Goal: Task Accomplishment & Management: Complete application form

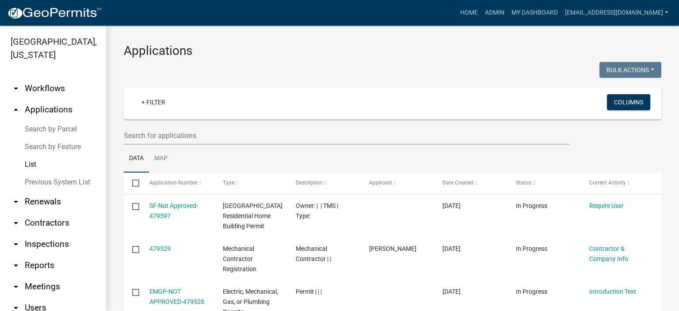
click at [27, 164] on link "List" at bounding box center [53, 164] width 106 height 18
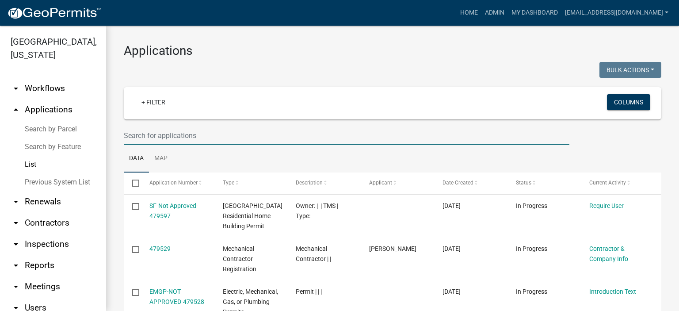
click at [210, 136] on input "text" at bounding box center [346, 135] width 445 height 18
click at [220, 137] on input "text" at bounding box center [346, 135] width 445 height 18
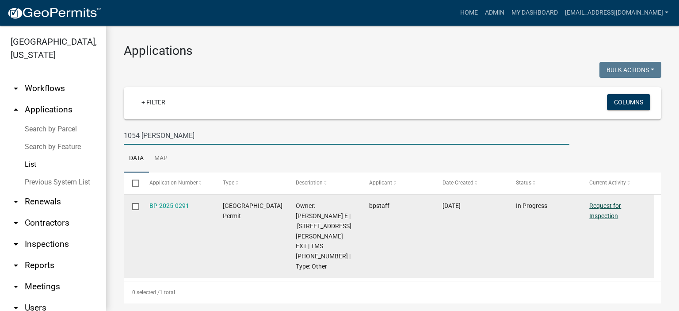
type input "1054 [PERSON_NAME]"
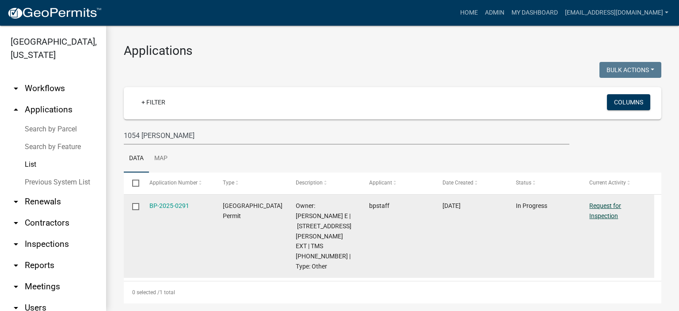
click at [600, 205] on link "Request for Inspection" at bounding box center [605, 210] width 32 height 17
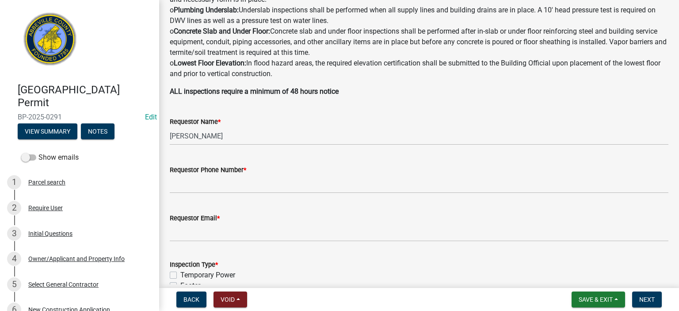
scroll to position [212, 0]
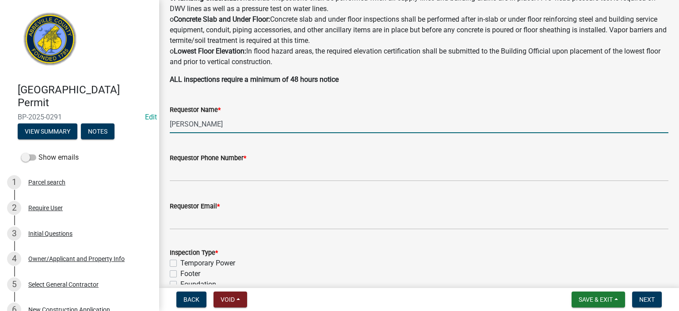
click at [247, 126] on input "[PERSON_NAME]" at bounding box center [419, 124] width 498 height 18
type input "S"
type input "[PERSON_NAME]"
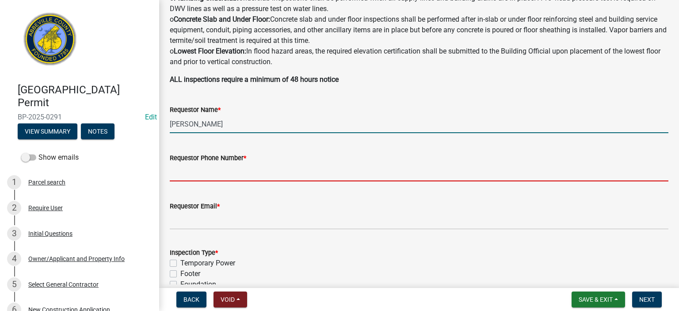
click at [251, 169] on input "Requestor Phone Number *" at bounding box center [419, 172] width 498 height 18
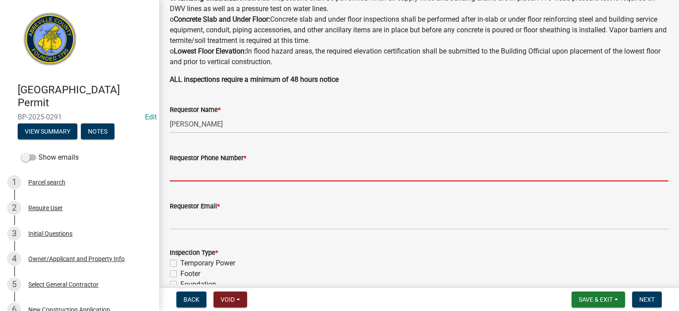
type input "8643662400"
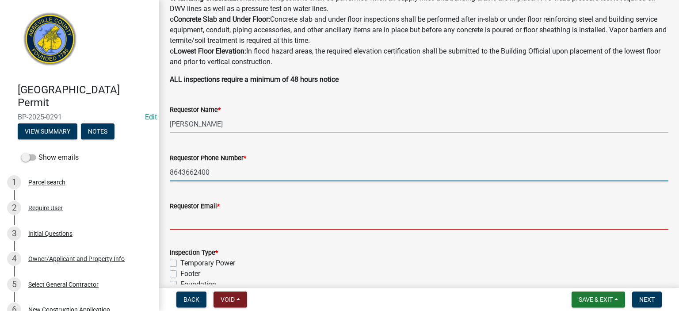
type input "[EMAIL_ADDRESS][DOMAIN_NAME]"
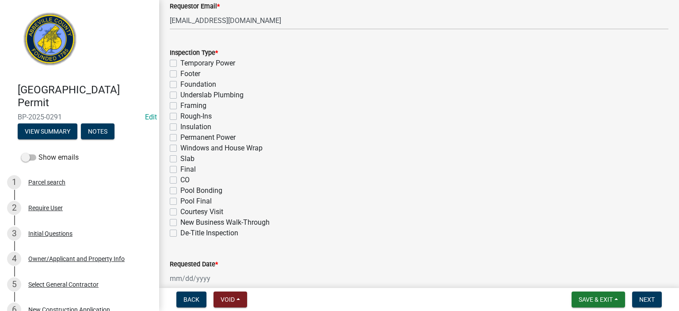
scroll to position [442, 0]
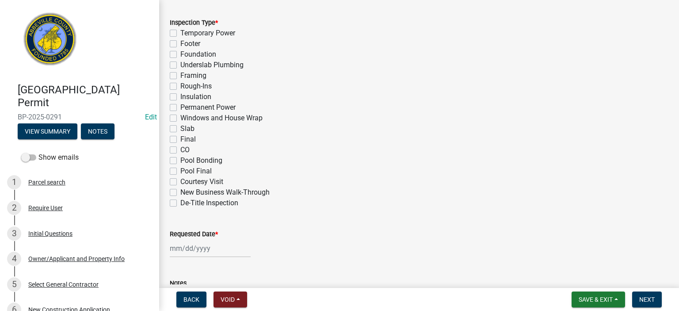
click at [180, 139] on label "Final" at bounding box center [187, 139] width 15 height 11
click at [180, 139] on input "Final" at bounding box center [183, 137] width 6 height 6
checkbox input "true"
checkbox input "false"
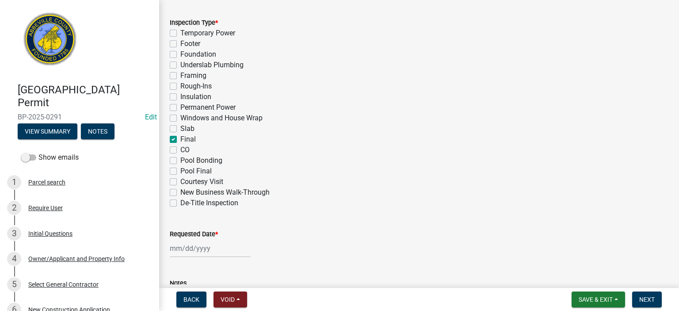
checkbox input "false"
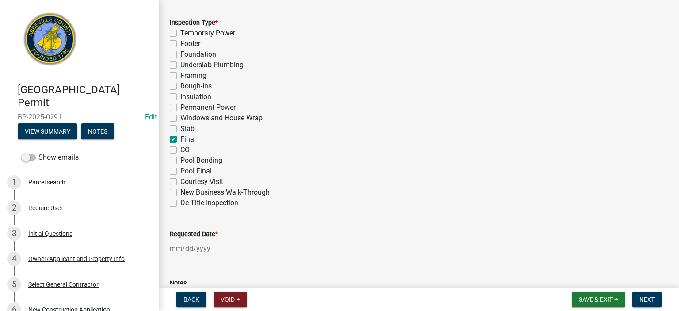
checkbox input "false"
checkbox input "true"
checkbox input "false"
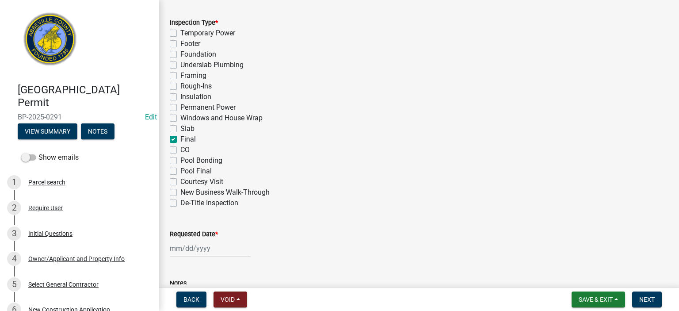
checkbox input "false"
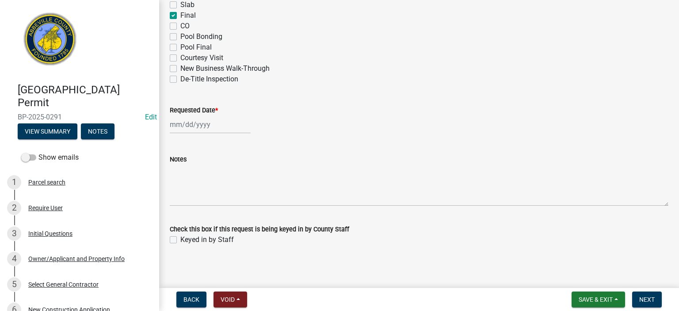
scroll to position [569, 0]
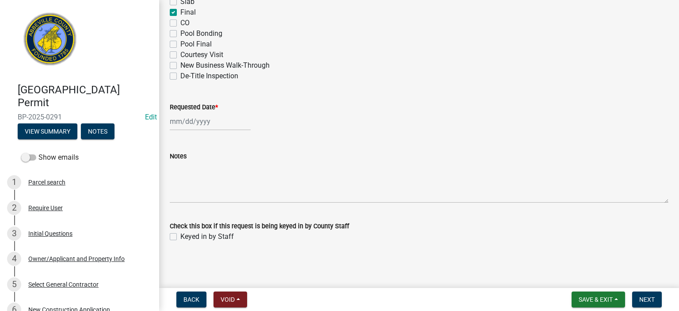
select select "9"
select select "2025"
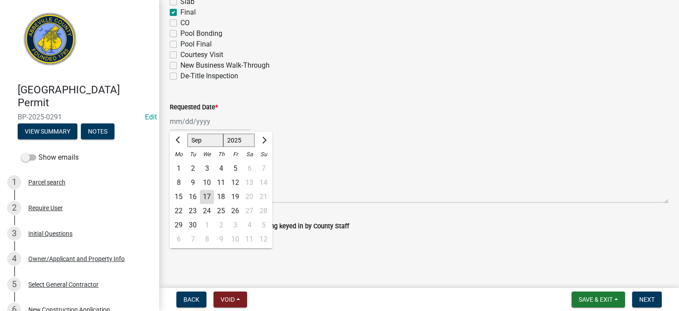
click at [224, 123] on div "[PERSON_NAME] Feb Mar Apr [PERSON_NAME][DATE] Oct Nov [DATE] 1526 1527 1528 152…" at bounding box center [210, 121] width 81 height 18
click at [202, 196] on div "17" at bounding box center [207, 197] width 14 height 14
type input "[DATE]"
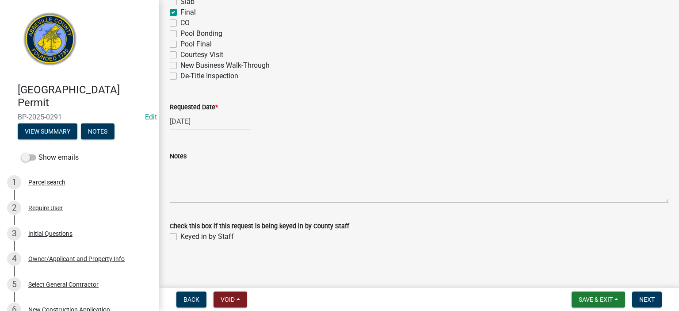
click at [180, 236] on label "Keyed in by Staff" at bounding box center [206, 236] width 53 height 11
click at [180, 236] on input "Keyed in by Staff" at bounding box center [183, 234] width 6 height 6
checkbox input "true"
click at [646, 296] on span "Next" at bounding box center [646, 299] width 15 height 7
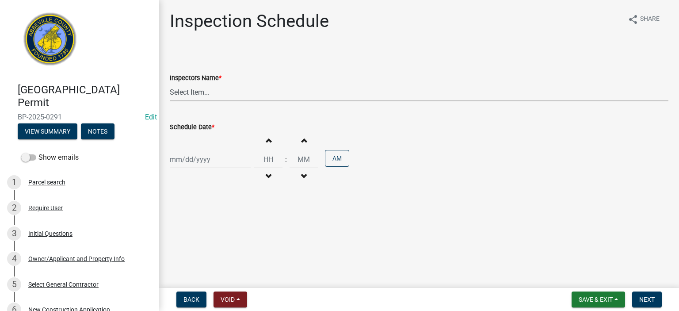
click at [252, 96] on select "Select Item... [EMAIL_ADDRESS][DOMAIN_NAME] ([PERSON_NAME]) [EMAIL_ADDRESS][DOM…" at bounding box center [419, 92] width 498 height 18
select select "56be3ac8-4e2d-49a7-9260-658958e29c03"
click at [170, 83] on select "Select Item... [EMAIL_ADDRESS][DOMAIN_NAME] ([PERSON_NAME]) [EMAIL_ADDRESS][DOM…" at bounding box center [419, 92] width 498 height 18
select select "9"
select select "2025"
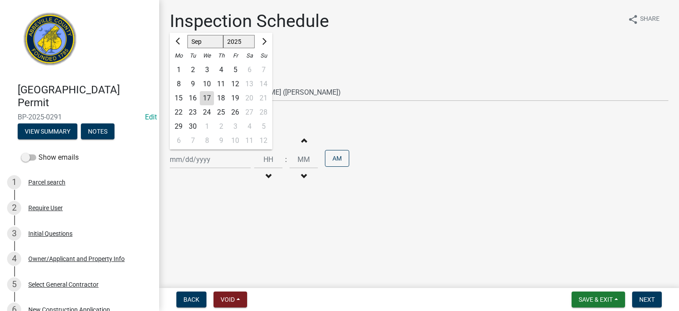
click at [226, 160] on input "Schedule Date *" at bounding box center [210, 159] width 81 height 18
click at [206, 97] on div "17" at bounding box center [207, 98] width 14 height 14
type input "[DATE]"
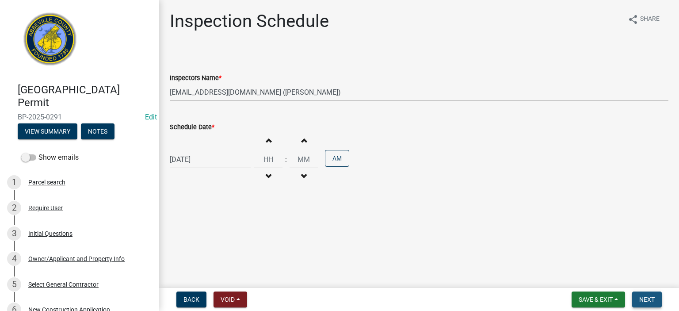
click at [642, 296] on span "Next" at bounding box center [646, 299] width 15 height 7
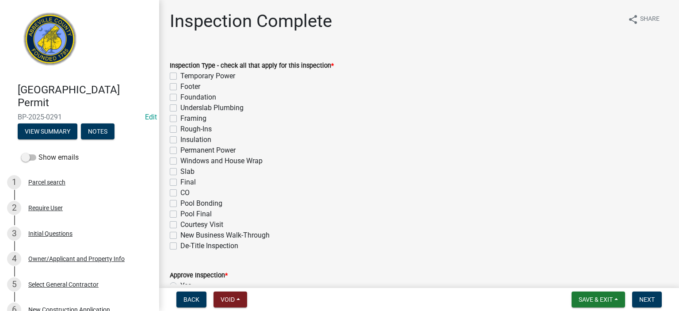
drag, startPoint x: 173, startPoint y: 182, endPoint x: 174, endPoint y: 186, distance: 4.9
click at [180, 183] on label "Final" at bounding box center [187, 182] width 15 height 11
click at [180, 182] on input "Final" at bounding box center [183, 180] width 6 height 6
checkbox input "true"
checkbox input "false"
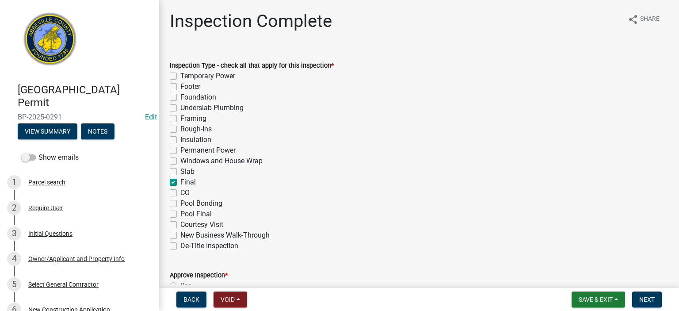
checkbox input "false"
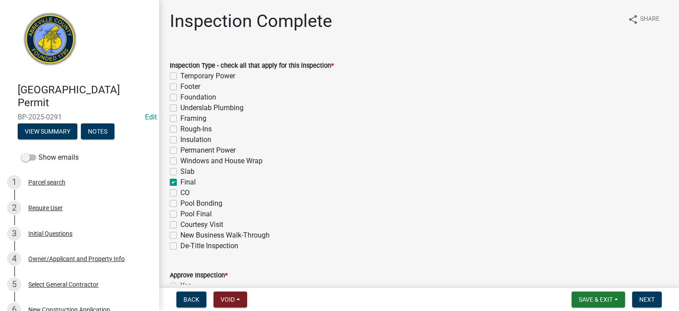
checkbox input "false"
checkbox input "true"
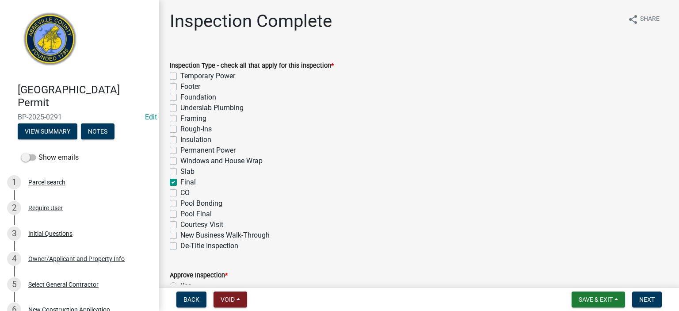
checkbox input "false"
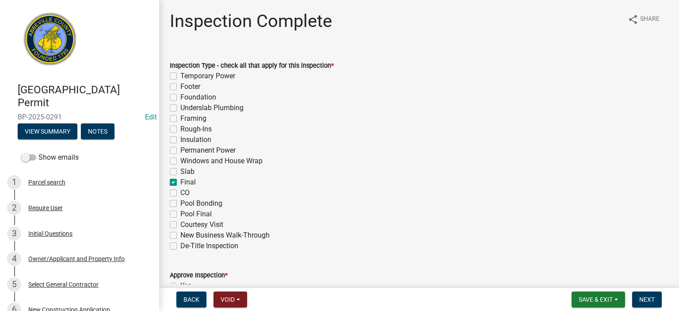
checkbox input "false"
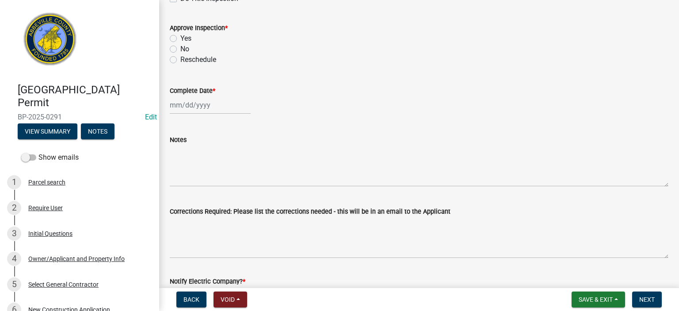
scroll to position [247, 0]
click at [180, 39] on label "Yes" at bounding box center [185, 38] width 11 height 11
click at [180, 38] on input "Yes" at bounding box center [183, 36] width 6 height 6
radio input "true"
select select "9"
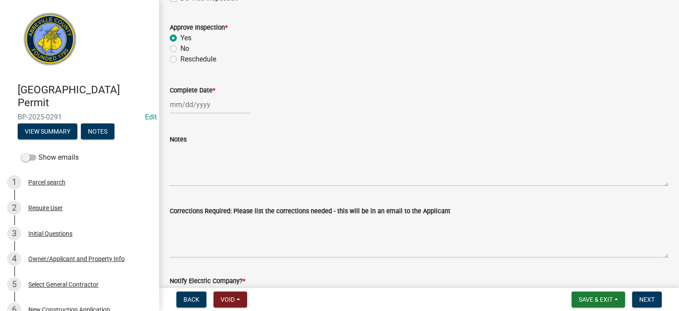
select select "2025"
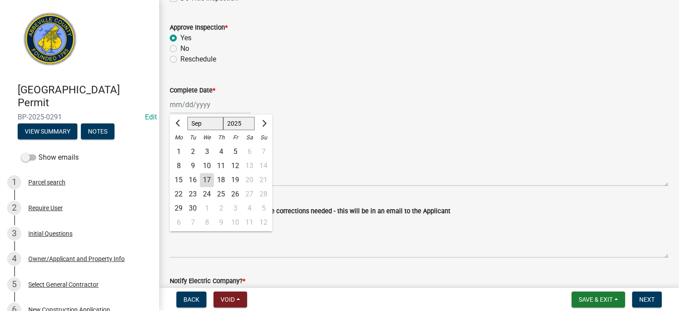
click at [216, 106] on div "[PERSON_NAME] Feb Mar Apr [PERSON_NAME][DATE] Oct Nov [DATE] 1526 1527 1528 152…" at bounding box center [210, 104] width 81 height 18
click at [211, 180] on div "17" at bounding box center [207, 180] width 14 height 14
type input "[DATE]"
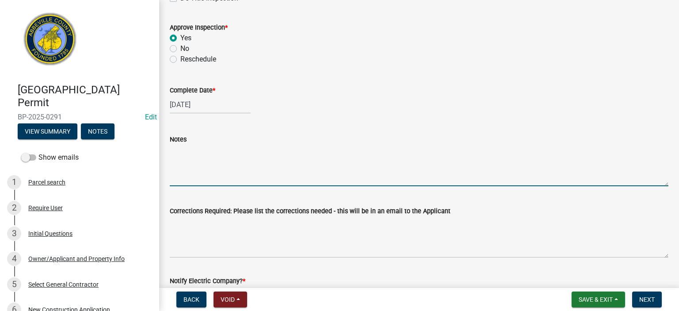
click at [203, 167] on textarea "Notes" at bounding box center [419, 165] width 498 height 42
type textarea "Open tubular metal building carport, on gravel drive - tie downs and all screws…"
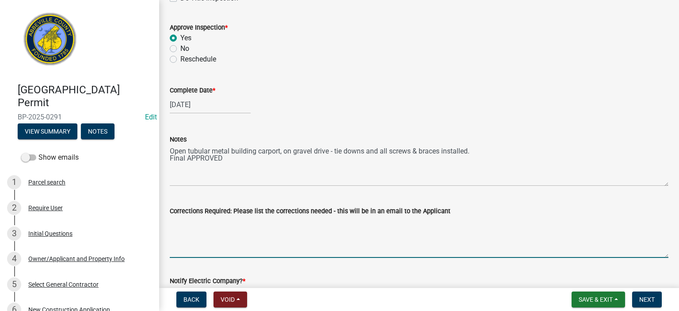
click at [351, 238] on textarea "Corrections Required: Please list the corrections needed - this will be in an e…" at bounding box center [419, 237] width 498 height 42
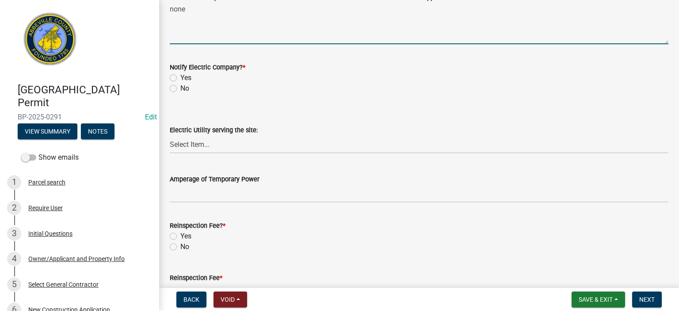
scroll to position [477, 0]
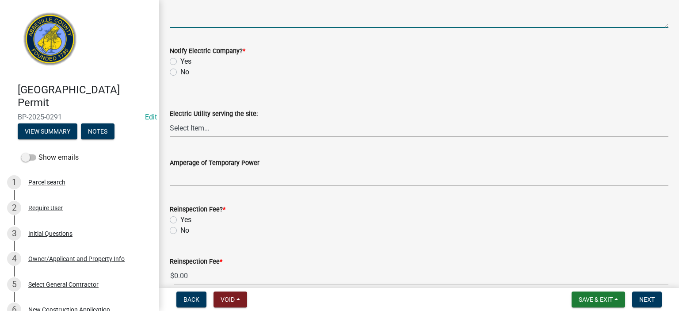
type textarea "none"
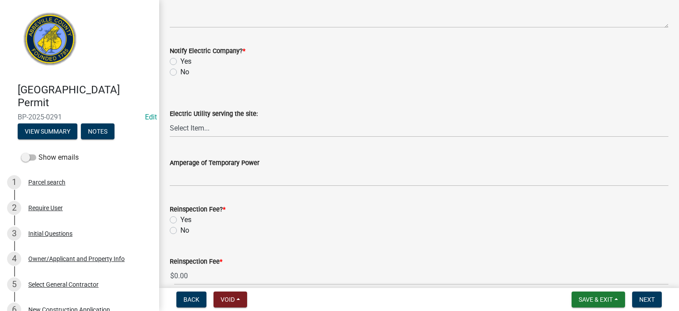
click at [177, 71] on div "No" at bounding box center [419, 72] width 498 height 11
click at [180, 72] on label "No" at bounding box center [184, 72] width 9 height 11
click at [180, 72] on input "No" at bounding box center [183, 70] width 6 height 6
radio input "true"
click at [180, 229] on label "No" at bounding box center [184, 230] width 9 height 11
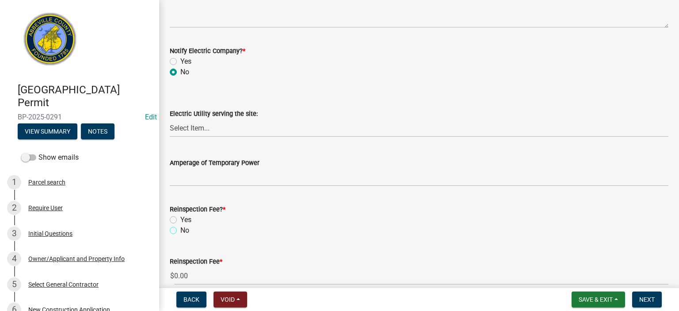
click at [180, 229] on input "No" at bounding box center [183, 228] width 6 height 6
radio input "true"
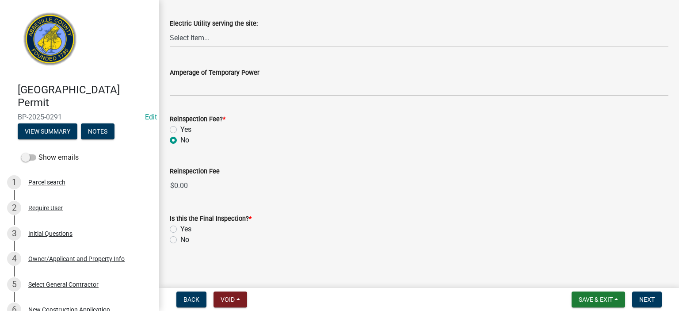
scroll to position [570, 0]
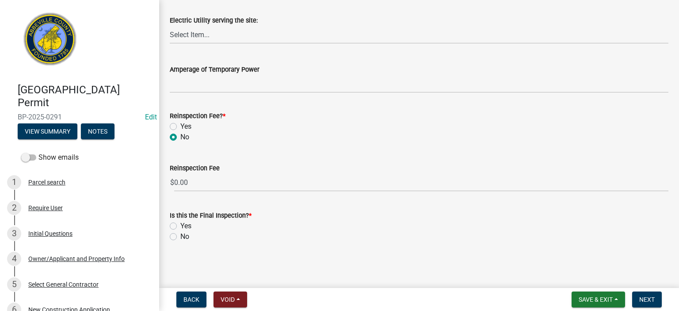
click at [180, 227] on label "Yes" at bounding box center [185, 225] width 11 height 11
click at [180, 226] on input "Yes" at bounding box center [183, 223] width 6 height 6
radio input "true"
click at [648, 294] on button "Next" at bounding box center [647, 299] width 30 height 16
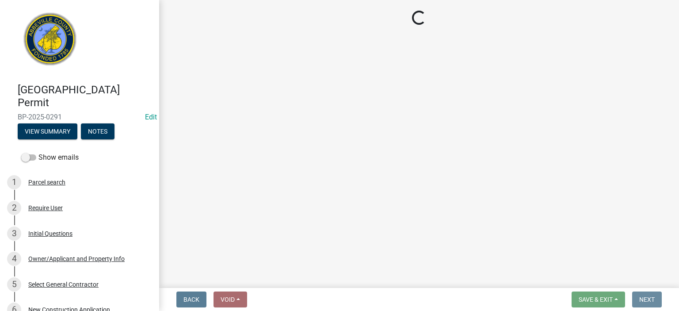
scroll to position [0, 0]
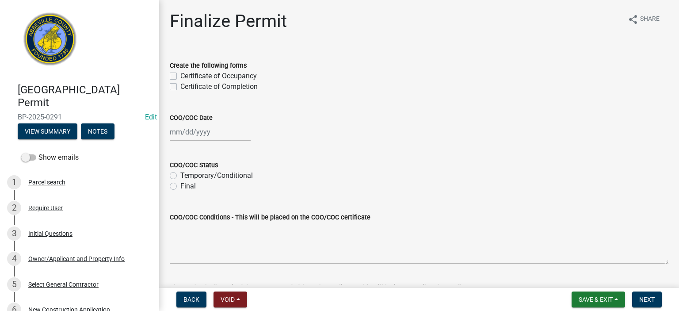
drag, startPoint x: 171, startPoint y: 86, endPoint x: 171, endPoint y: 92, distance: 6.2
click at [180, 89] on label "Certificate of Completion" at bounding box center [218, 86] width 77 height 11
click at [180, 87] on input "Certificate of Completion" at bounding box center [183, 84] width 6 height 6
checkbox input "true"
checkbox input "false"
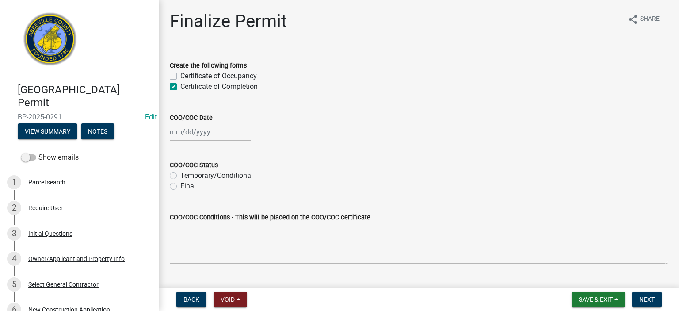
checkbox input "true"
select select "9"
select select "2025"
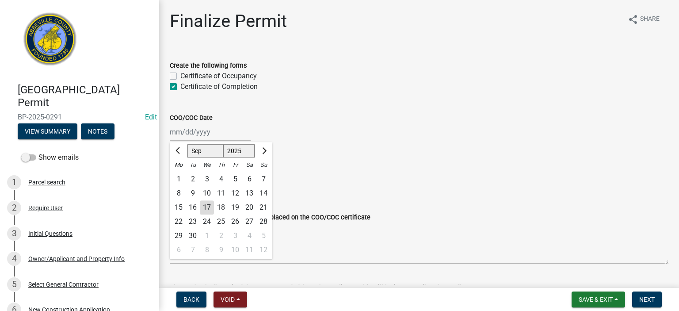
click at [221, 133] on div "[PERSON_NAME] Feb Mar Apr [PERSON_NAME][DATE] Oct Nov [DATE] 1526 1527 1528 152…" at bounding box center [210, 132] width 81 height 18
click at [203, 204] on div "17" at bounding box center [207, 207] width 14 height 14
type input "[DATE]"
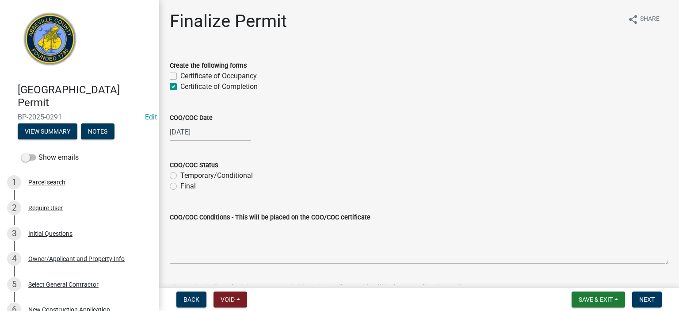
click at [180, 186] on label "Final" at bounding box center [187, 186] width 15 height 11
click at [180, 186] on input "Final" at bounding box center [183, 184] width 6 height 6
radio input "true"
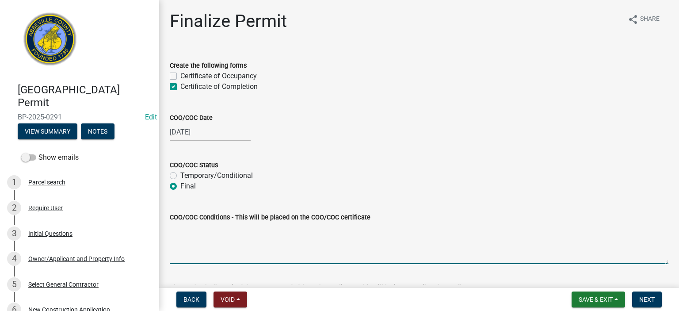
click at [196, 230] on textarea "COO/COC Conditions - This will be placed on the COO/COC certificate" at bounding box center [419, 243] width 498 height 42
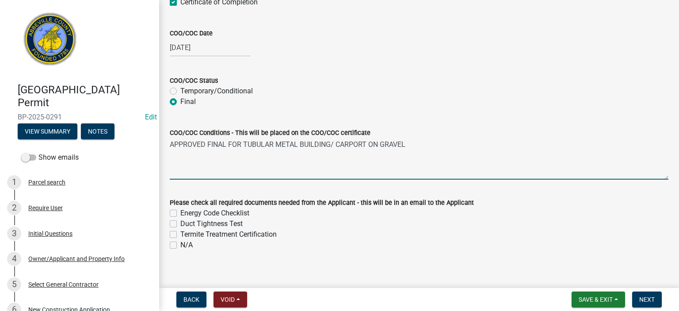
scroll to position [92, 0]
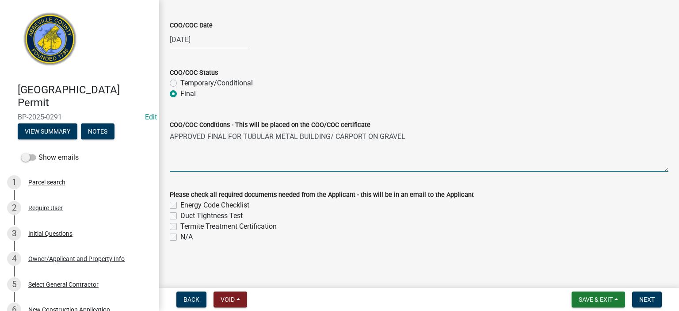
type textarea "APPROVED FINAL FOR TUBULAR METAL BUILDING/ CARPORT ON GRAVEL"
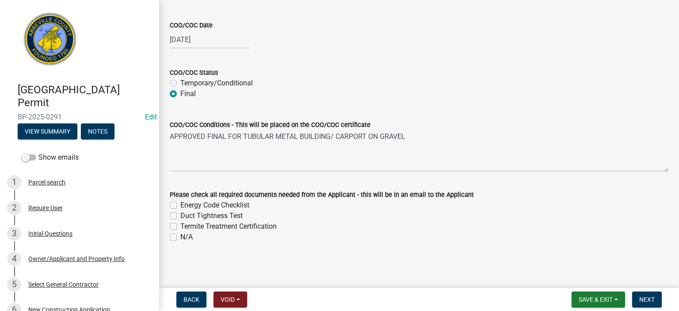
click at [180, 236] on label "N/A" at bounding box center [186, 236] width 12 height 11
click at [180, 236] on input "N/A" at bounding box center [183, 234] width 6 height 6
checkbox input "true"
checkbox input "false"
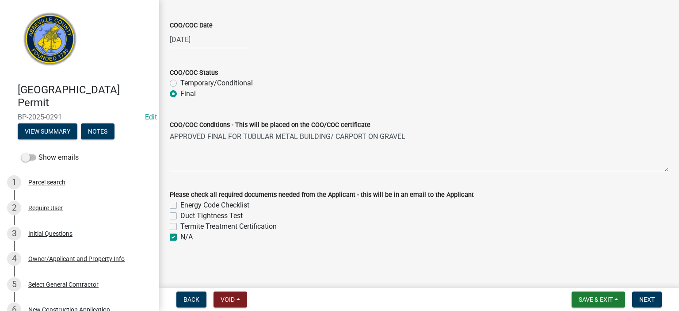
checkbox input "false"
checkbox input "true"
click at [648, 298] on span "Next" at bounding box center [646, 299] width 15 height 7
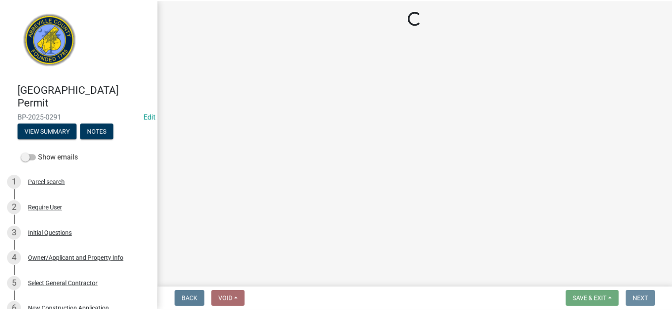
scroll to position [0, 0]
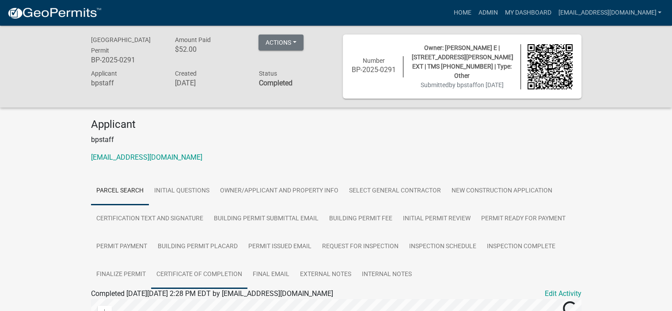
click at [195, 272] on link "Certificate of Completion" at bounding box center [199, 274] width 96 height 28
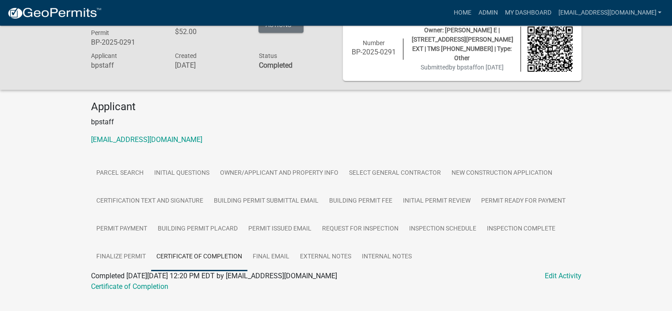
scroll to position [34, 0]
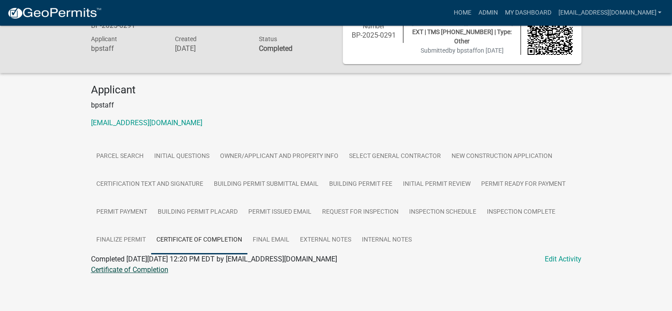
click at [161, 267] on link "Certificate of Completion" at bounding box center [129, 269] width 77 height 8
click at [474, 11] on link "Admin" at bounding box center [487, 12] width 27 height 17
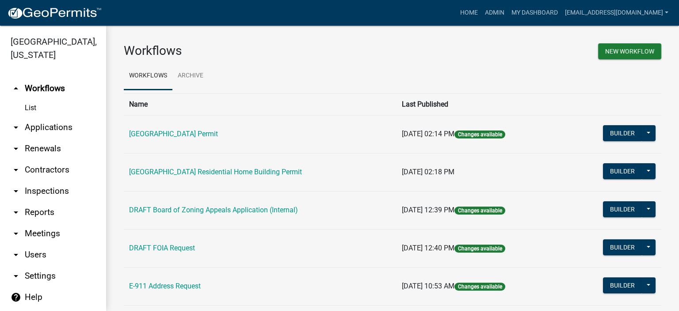
click at [34, 106] on link "List" at bounding box center [53, 108] width 106 height 18
click at [48, 129] on link "arrow_drop_down Applications" at bounding box center [53, 127] width 106 height 21
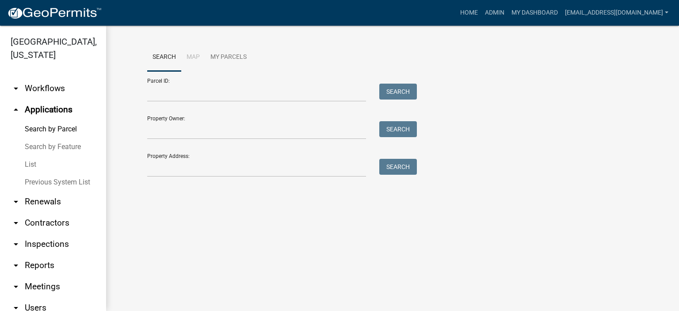
click at [31, 164] on link "List" at bounding box center [53, 164] width 106 height 18
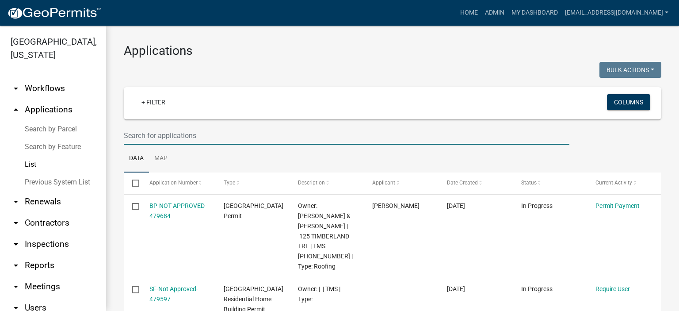
click at [201, 140] on input "text" at bounding box center [346, 135] width 445 height 18
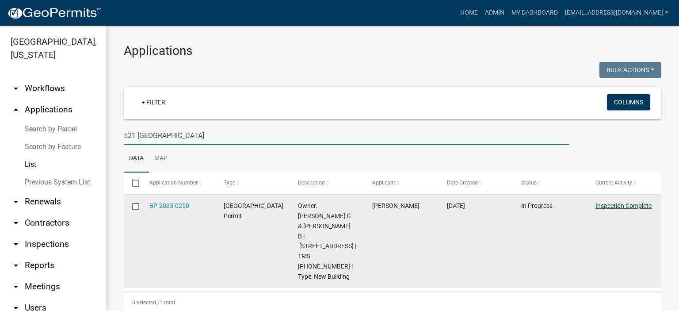
type input "521 [GEOGRAPHIC_DATA]"
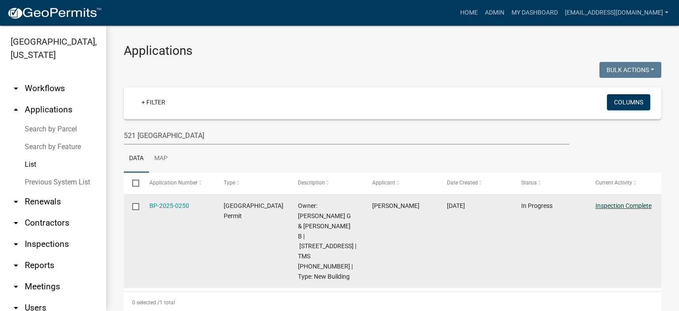
click at [618, 204] on link "Inspection Complete" at bounding box center [623, 205] width 56 height 7
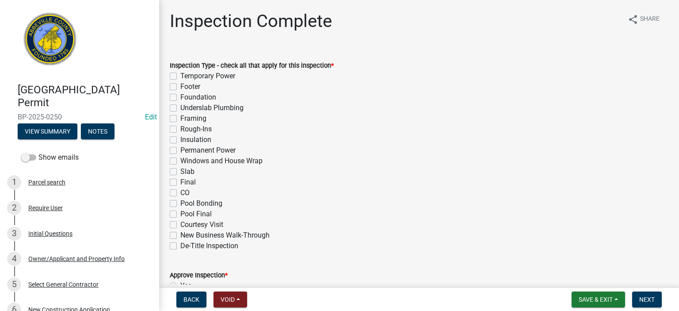
click at [180, 183] on label "Final" at bounding box center [187, 182] width 15 height 11
click at [180, 182] on input "Final" at bounding box center [183, 180] width 6 height 6
checkbox input "true"
checkbox input "false"
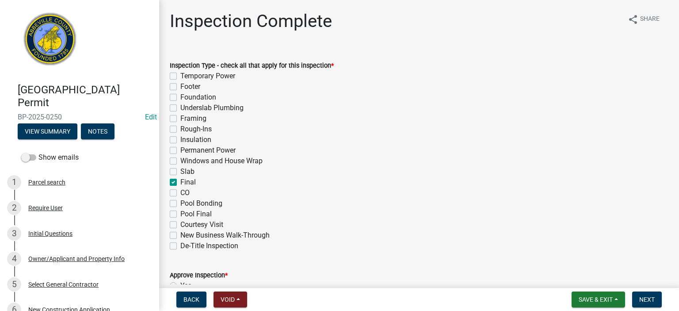
checkbox input "false"
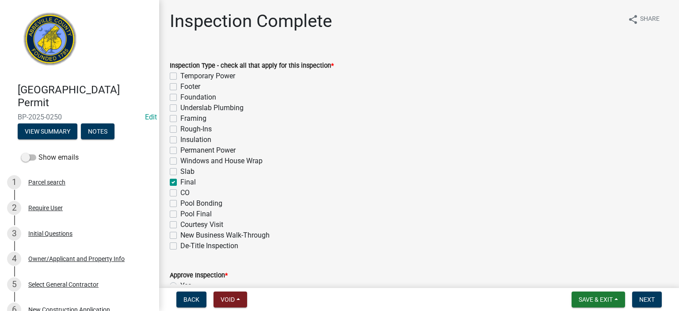
checkbox input "false"
checkbox input "true"
checkbox input "false"
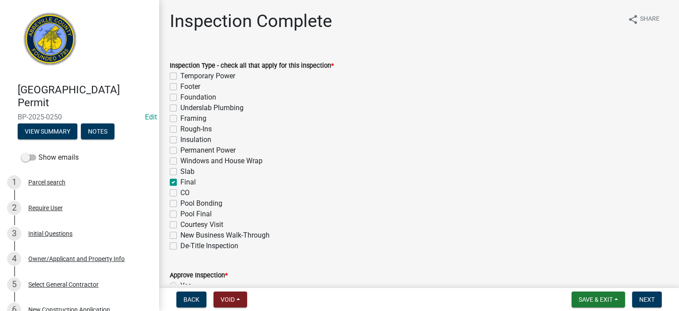
checkbox input "false"
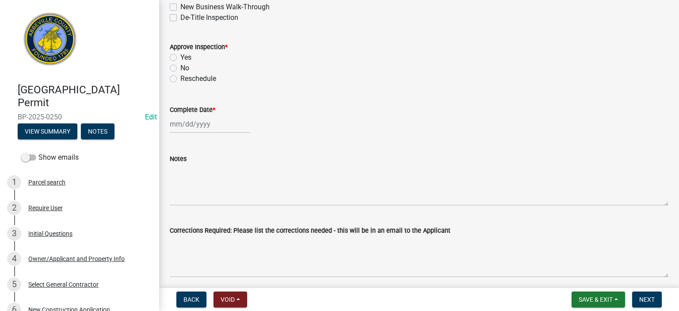
scroll to position [230, 0]
click at [180, 56] on label "Yes" at bounding box center [185, 55] width 11 height 11
click at [180, 56] on input "Yes" at bounding box center [183, 53] width 6 height 6
radio input "true"
select select "9"
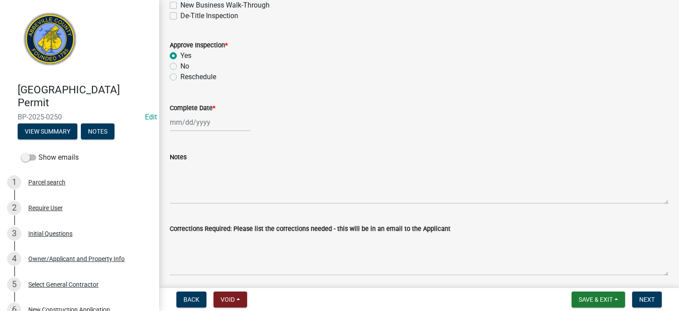
select select "2025"
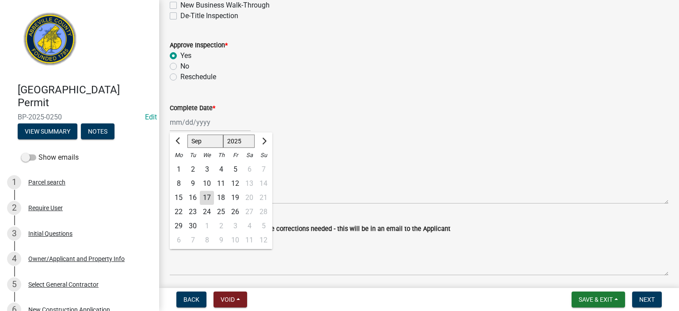
click at [220, 121] on div "[PERSON_NAME] Feb Mar Apr [PERSON_NAME][DATE] Oct Nov [DATE] 1526 1527 1528 152…" at bounding box center [210, 122] width 81 height 18
click at [208, 198] on div "17" at bounding box center [207, 197] width 14 height 14
type input "[DATE]"
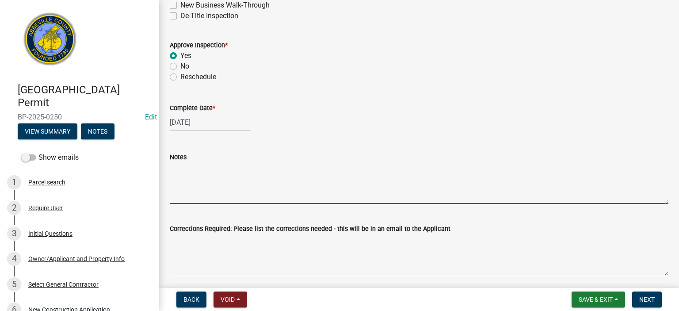
click at [203, 182] on textarea "Notes" at bounding box center [419, 183] width 498 height 42
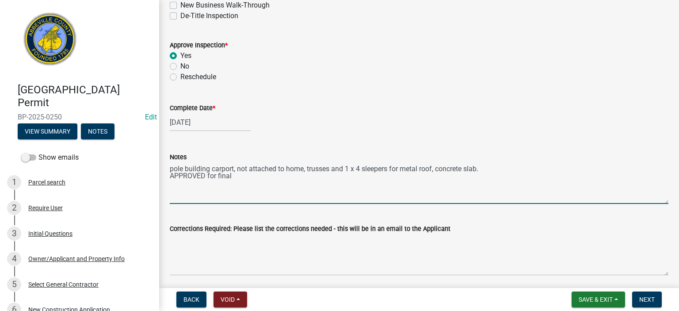
type textarea "pole building carport, not attached to home, trusses and 1 x 4 sleepers for met…"
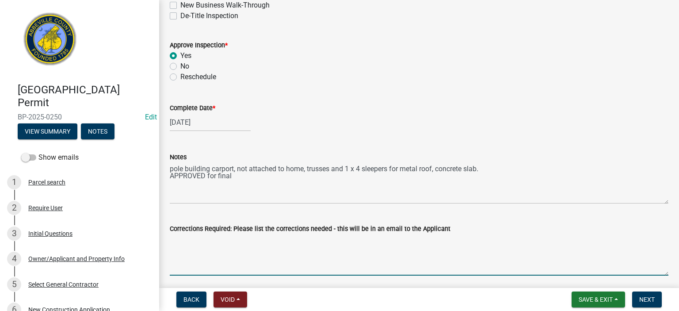
click at [259, 261] on textarea "Corrections Required: Please list the corrections needed - this will be in an e…" at bounding box center [419, 255] width 498 height 42
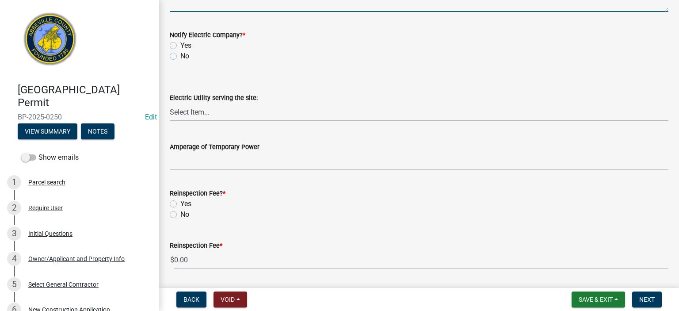
scroll to position [512, 0]
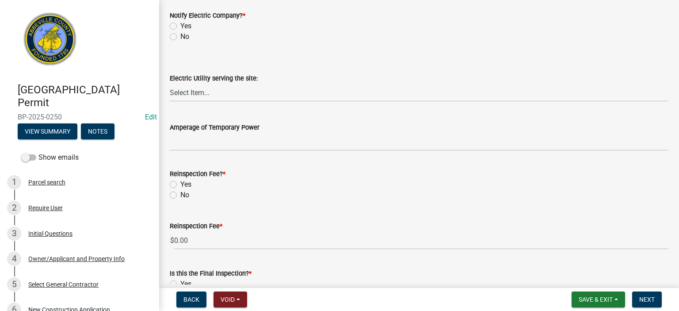
type textarea "none"
click at [180, 38] on label "No" at bounding box center [184, 36] width 9 height 11
click at [180, 37] on input "No" at bounding box center [183, 34] width 6 height 6
radio input "true"
click at [180, 196] on label "No" at bounding box center [184, 195] width 9 height 11
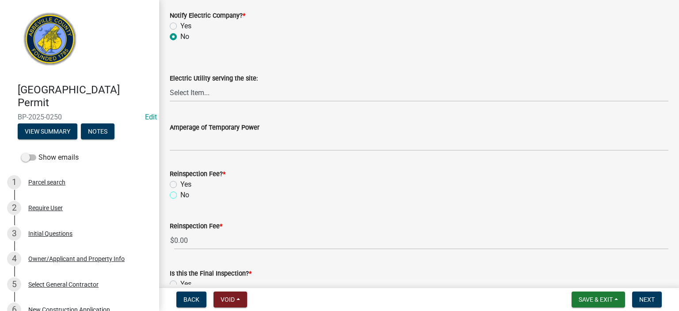
click at [180, 195] on input "No" at bounding box center [183, 193] width 6 height 6
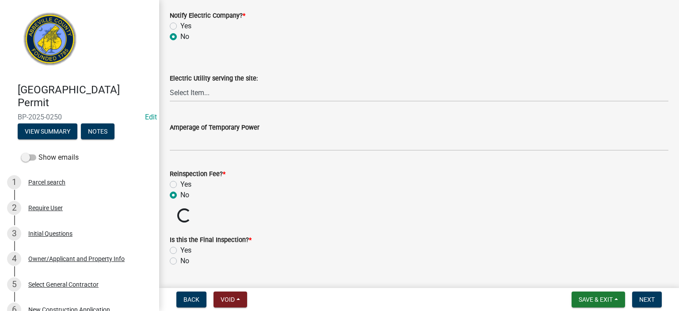
radio input "true"
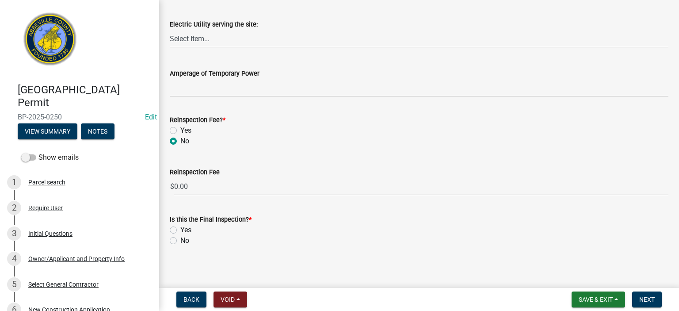
scroll to position [570, 0]
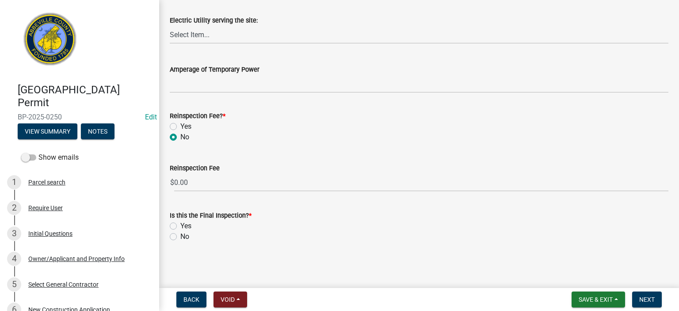
click at [180, 224] on label "Yes" at bounding box center [185, 225] width 11 height 11
click at [180, 224] on input "Yes" at bounding box center [183, 223] width 6 height 6
radio input "true"
click at [645, 296] on span "Next" at bounding box center [646, 299] width 15 height 7
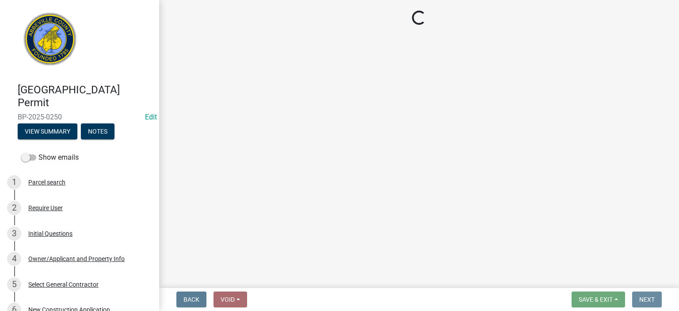
scroll to position [0, 0]
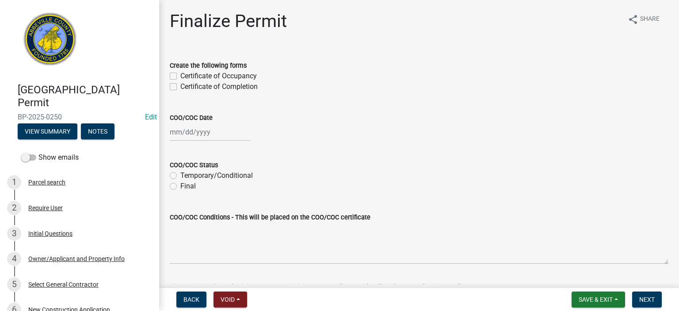
click at [180, 84] on label "Certificate of Completion" at bounding box center [218, 86] width 77 height 11
click at [180, 84] on input "Certificate of Completion" at bounding box center [183, 84] width 6 height 6
checkbox input "true"
checkbox input "false"
checkbox input "true"
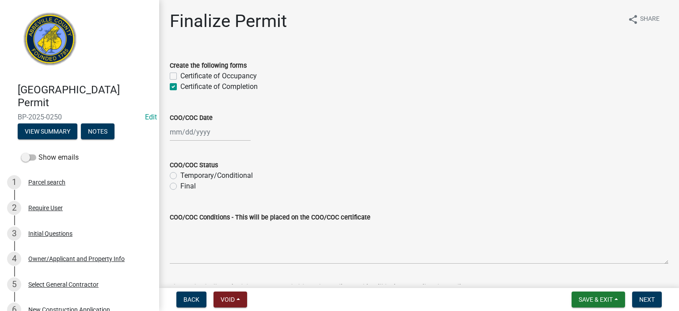
select select "9"
select select "2025"
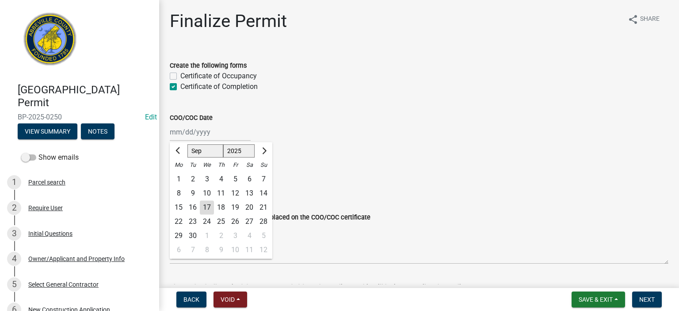
click at [221, 136] on div "[PERSON_NAME] Feb Mar Apr [PERSON_NAME][DATE] Oct Nov [DATE] 1526 1527 1528 152…" at bounding box center [210, 132] width 81 height 18
click at [208, 205] on div "17" at bounding box center [207, 207] width 14 height 14
type input "[DATE]"
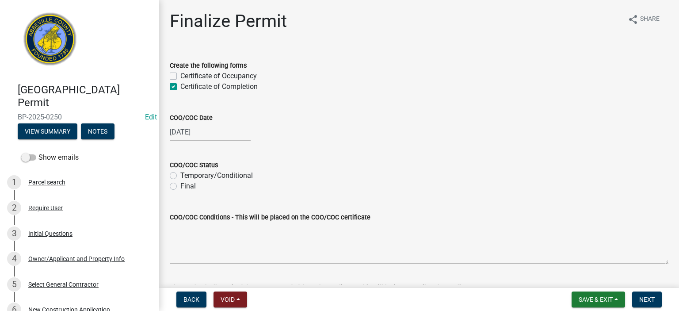
click at [180, 186] on label "Final" at bounding box center [187, 186] width 15 height 11
click at [180, 186] on input "Final" at bounding box center [183, 184] width 6 height 6
radio input "true"
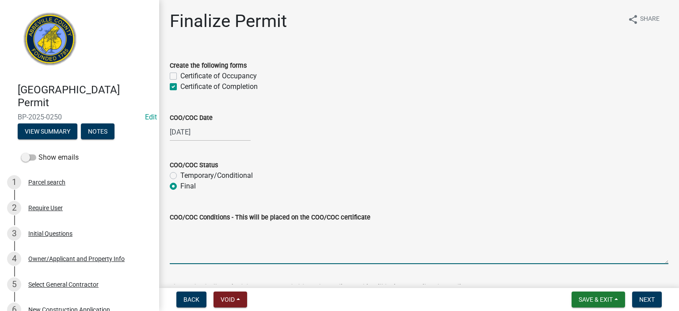
click at [195, 223] on textarea "COO/COC Conditions - This will be placed on the COO/COC certificate" at bounding box center [419, 243] width 498 height 42
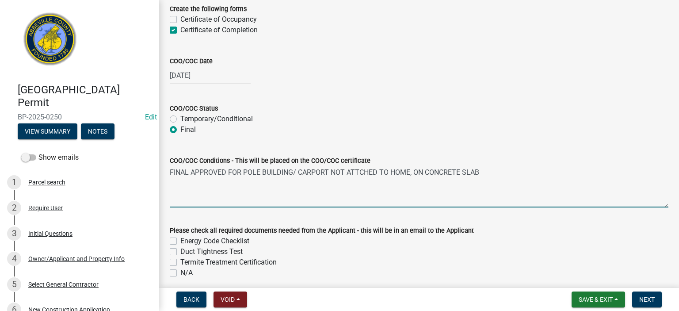
scroll to position [92, 0]
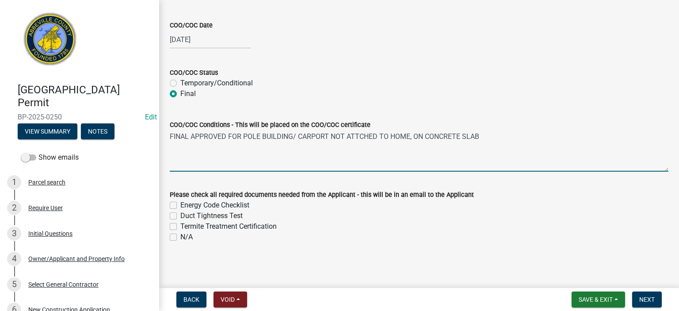
type textarea "FINAL APPROVED FOR POLE BUILDING/ CARPORT NOT ATTCHED TO HOME, ON CONCRETE SLAB"
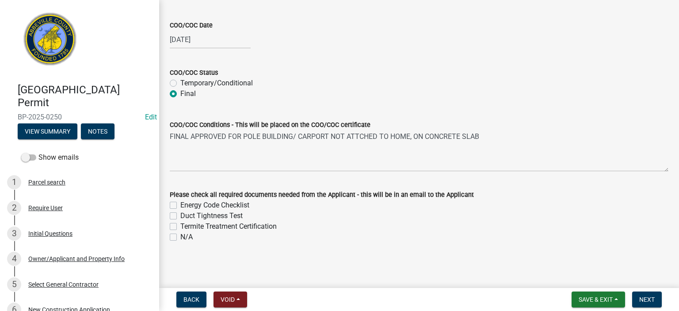
click at [180, 238] on label "N/A" at bounding box center [186, 236] width 12 height 11
click at [180, 237] on input "N/A" at bounding box center [183, 234] width 6 height 6
checkbox input "true"
checkbox input "false"
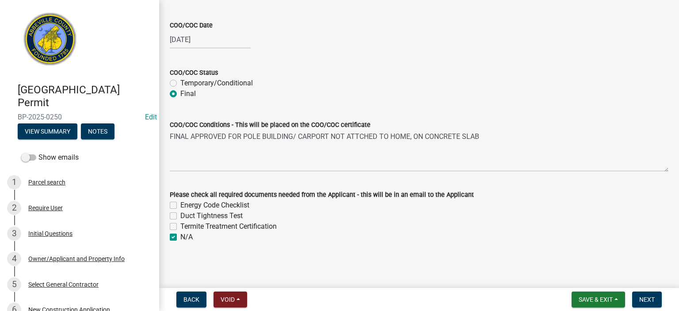
checkbox input "false"
checkbox input "true"
click at [652, 296] on span "Next" at bounding box center [646, 299] width 15 height 7
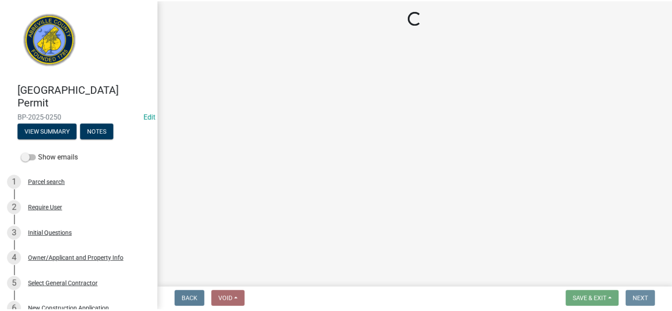
scroll to position [0, 0]
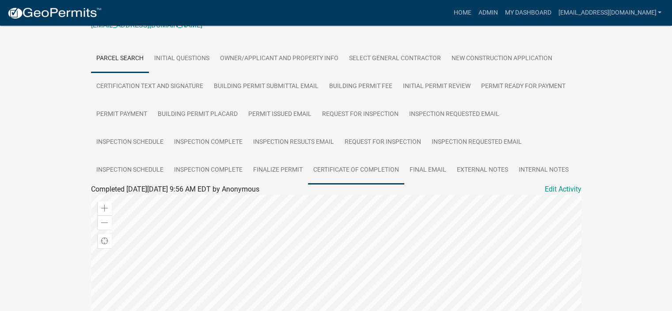
scroll to position [127, 0]
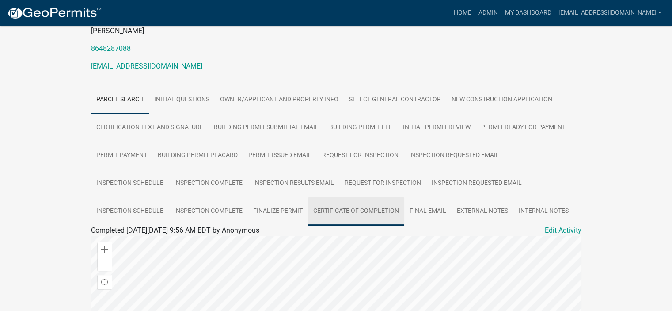
click at [350, 199] on link "Certificate of Completion" at bounding box center [356, 211] width 96 height 28
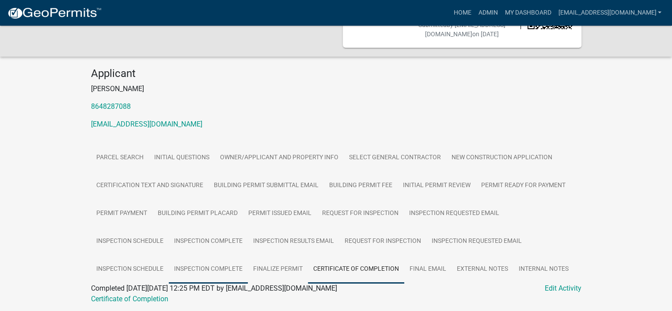
scroll to position [91, 0]
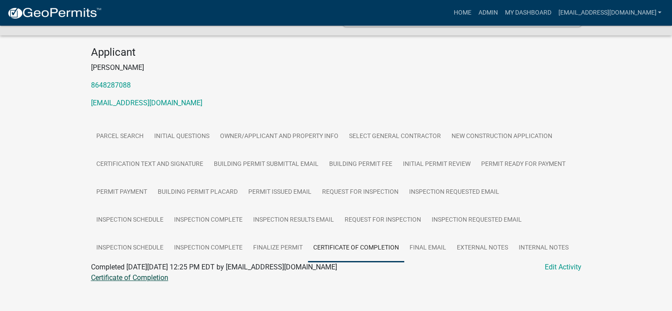
click at [152, 273] on link "Certificate of Completion" at bounding box center [129, 277] width 77 height 8
click at [474, 11] on link "Admin" at bounding box center [487, 12] width 27 height 17
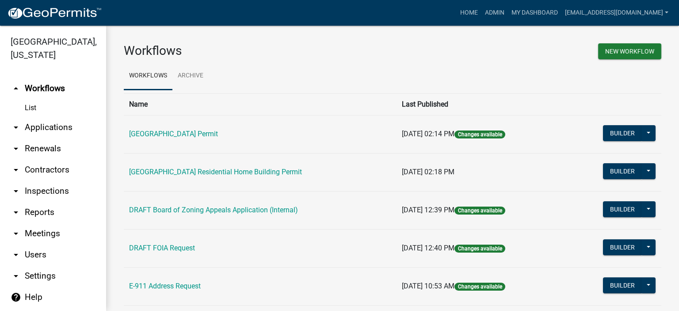
click at [27, 106] on link "List" at bounding box center [53, 108] width 106 height 18
click at [43, 124] on link "arrow_drop_down Applications" at bounding box center [53, 127] width 106 height 21
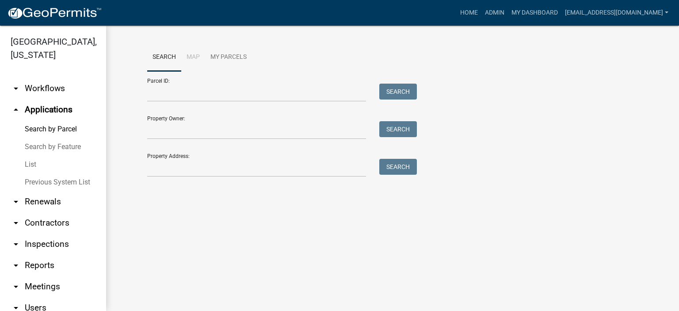
click at [28, 164] on link "List" at bounding box center [53, 164] width 106 height 18
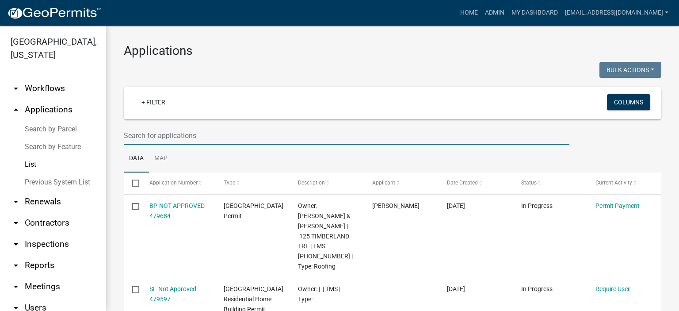
click at [215, 135] on input "text" at bounding box center [346, 135] width 445 height 18
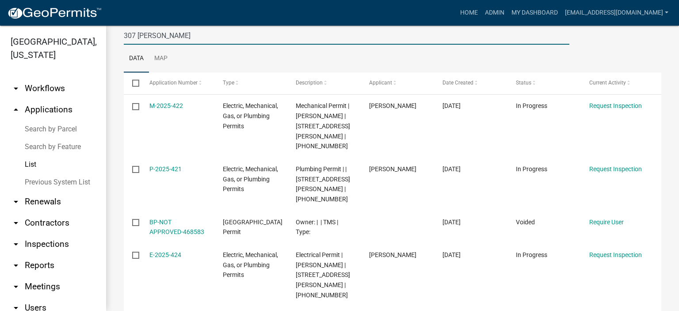
scroll to position [129, 0]
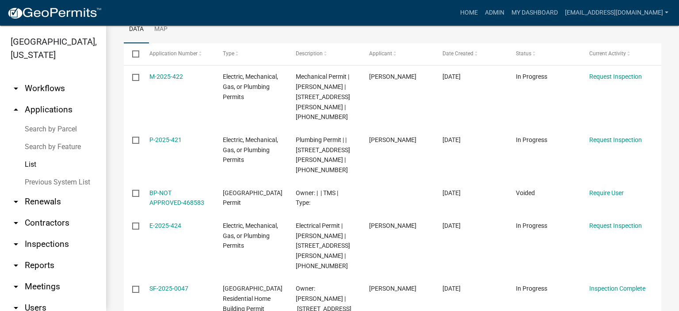
type input "307 [PERSON_NAME]"
click at [671, 305] on div "Applications Bulk Actions Void Expire Lock Withdraw + Filter Columns 307 [PERSO…" at bounding box center [392, 181] width 573 height 569
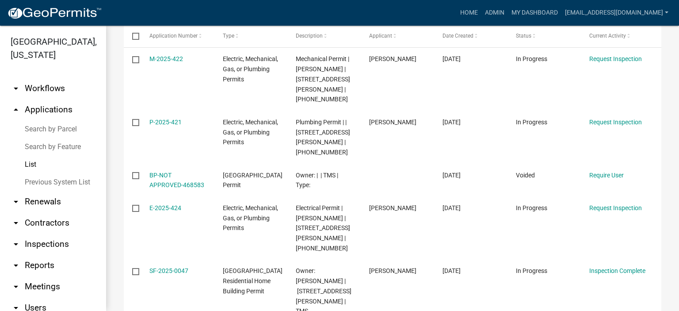
scroll to position [153, 0]
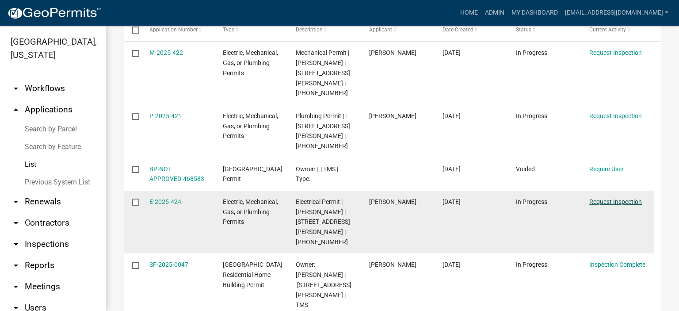
click at [610, 198] on link "Request Inspection" at bounding box center [615, 201] width 53 height 7
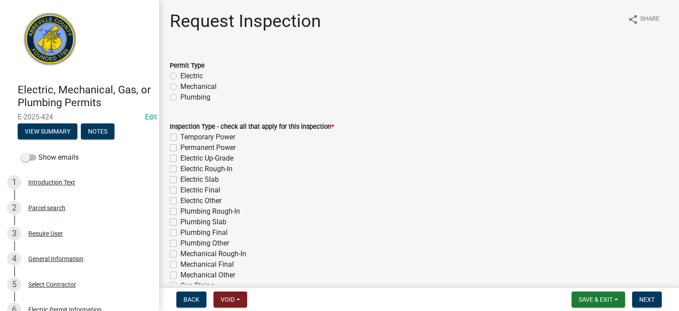
click at [180, 76] on label "Electric" at bounding box center [191, 76] width 23 height 11
click at [180, 76] on input "Electric" at bounding box center [183, 74] width 6 height 6
radio input "true"
click at [180, 148] on label "Permanent Power" at bounding box center [207, 147] width 55 height 11
click at [180, 148] on input "Permanent Power" at bounding box center [183, 145] width 6 height 6
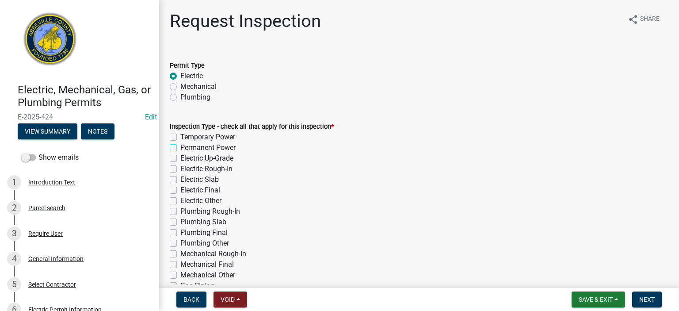
checkbox input "true"
checkbox input "false"
checkbox input "true"
checkbox input "false"
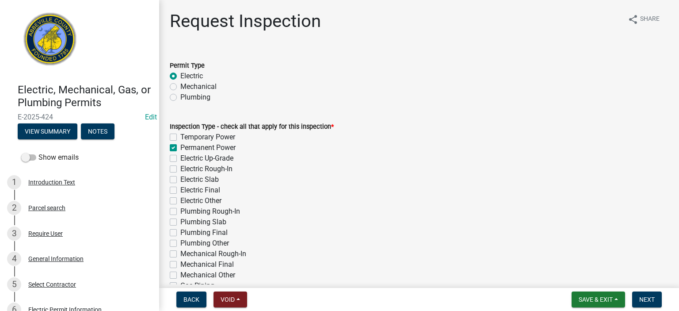
checkbox input "false"
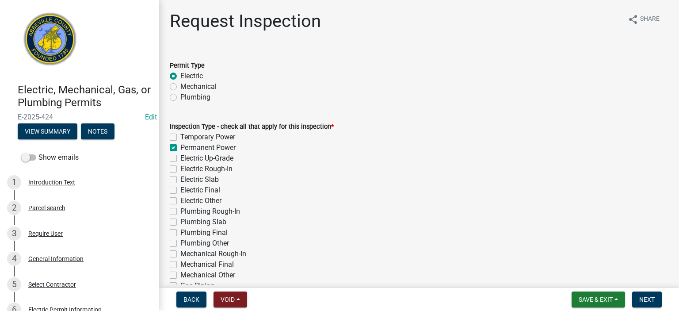
checkbox input "false"
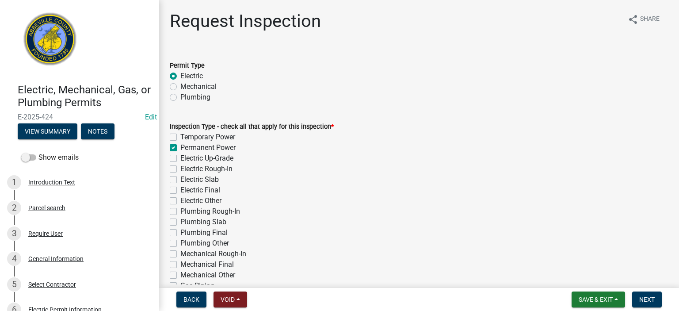
checkbox input "false"
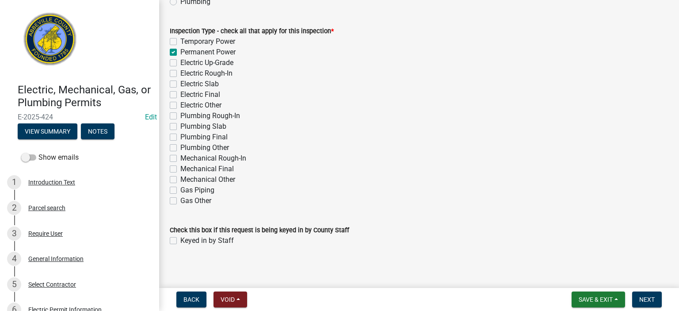
scroll to position [99, 0]
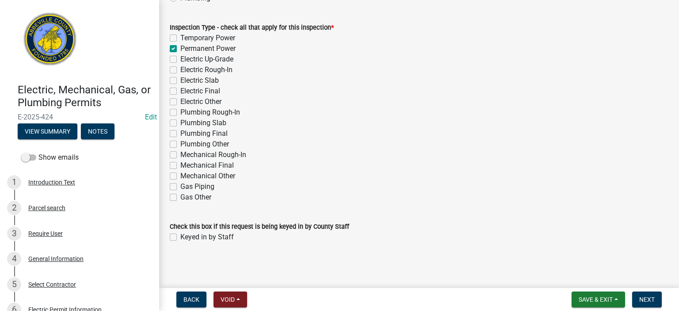
click at [180, 236] on label "Keyed in by Staff" at bounding box center [206, 236] width 53 height 11
click at [180, 236] on input "Keyed in by Staff" at bounding box center [183, 234] width 6 height 6
checkbox input "true"
click at [649, 298] on span "Next" at bounding box center [646, 299] width 15 height 7
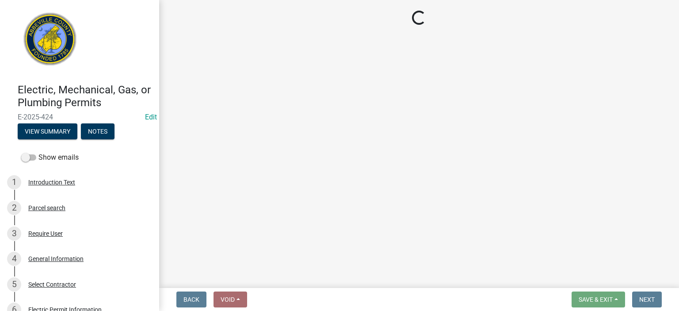
select select "896ec84b-7942-43b9-a78d-4f1554b7930c"
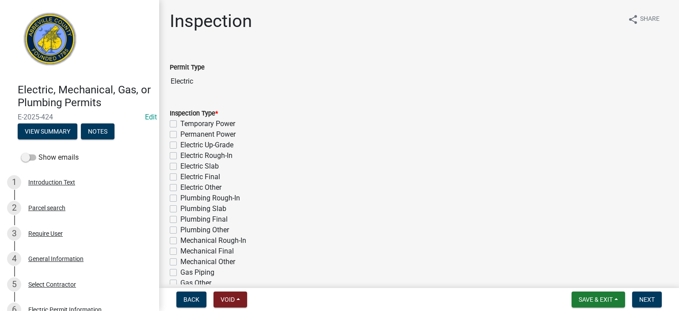
click at [180, 135] on label "Permanent Power" at bounding box center [207, 134] width 55 height 11
click at [180, 135] on input "Permanent Power" at bounding box center [183, 132] width 6 height 6
checkbox input "true"
checkbox input "false"
checkbox input "true"
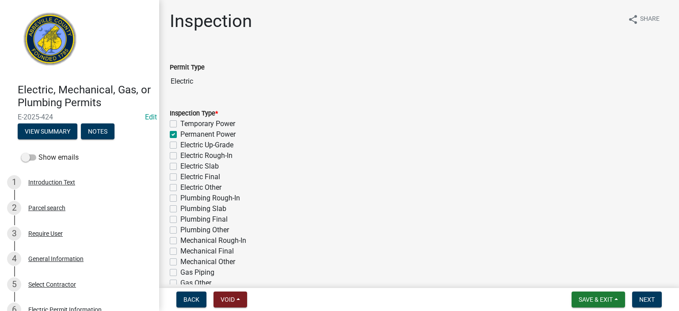
checkbox input "false"
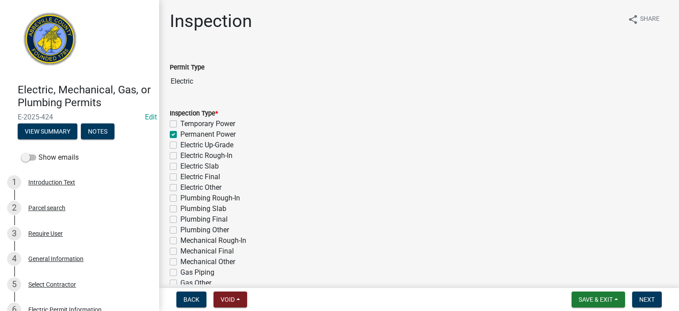
checkbox input "false"
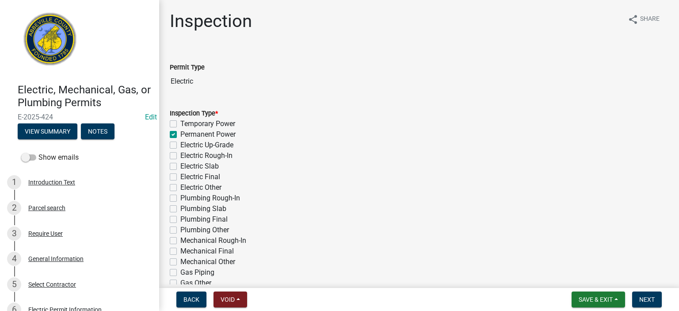
checkbox input "false"
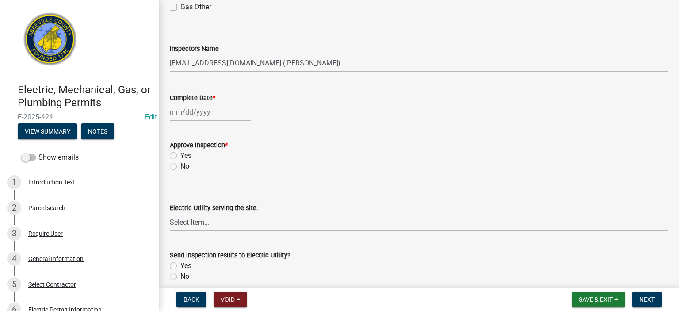
scroll to position [283, 0]
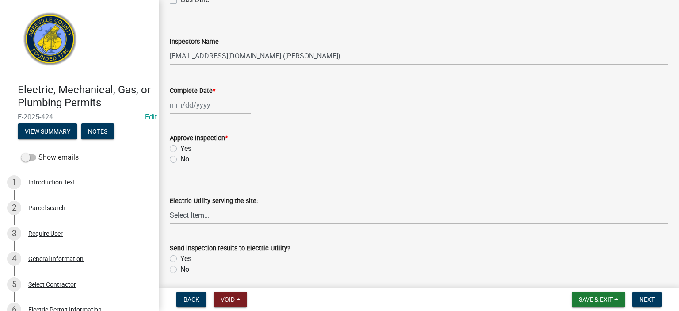
click at [345, 59] on select "Select Item... [EMAIL_ADDRESS][DOMAIN_NAME] ([PERSON_NAME]) [EMAIL_ADDRESS][DOM…" at bounding box center [419, 56] width 498 height 18
select select "56be3ac8-4e2d-49a7-9260-658958e29c03"
click at [170, 47] on select "Select Item... [EMAIL_ADDRESS][DOMAIN_NAME] ([PERSON_NAME]) [EMAIL_ADDRESS][DOM…" at bounding box center [419, 56] width 498 height 18
select select "9"
select select "2025"
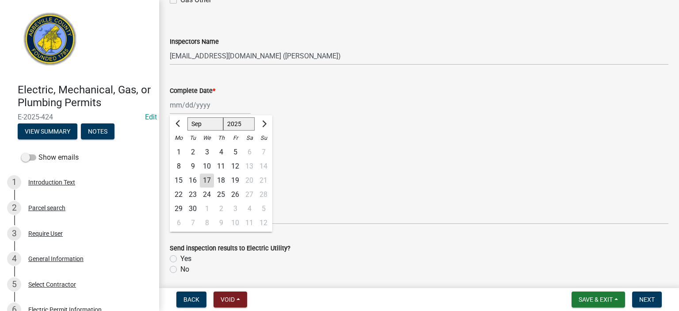
click at [228, 106] on div "[PERSON_NAME] Feb Mar Apr [PERSON_NAME][DATE] Oct Nov [DATE] 1526 1527 1528 152…" at bounding box center [210, 105] width 81 height 18
click at [208, 182] on div "17" at bounding box center [207, 180] width 14 height 14
type input "[DATE]"
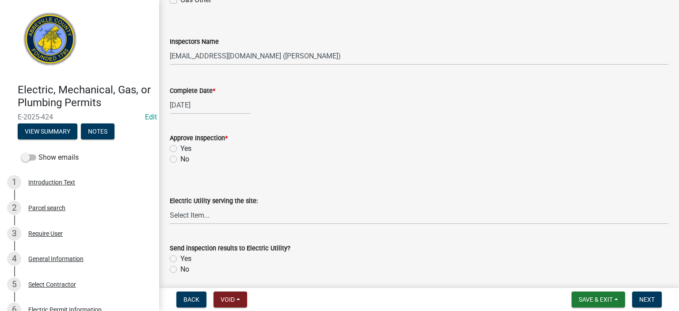
click at [180, 146] on label "Yes" at bounding box center [185, 148] width 11 height 11
click at [180, 146] on input "Yes" at bounding box center [183, 146] width 6 height 6
radio input "true"
click at [235, 219] on select "Select Item... Little River Electric Co-Op Laurens Electric Co-Op Duke Energy D…" at bounding box center [419, 215] width 498 height 18
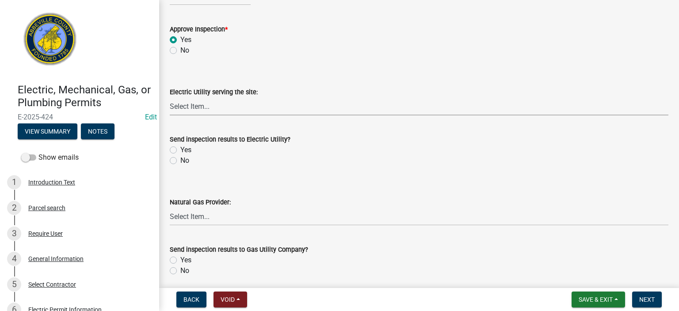
scroll to position [406, 0]
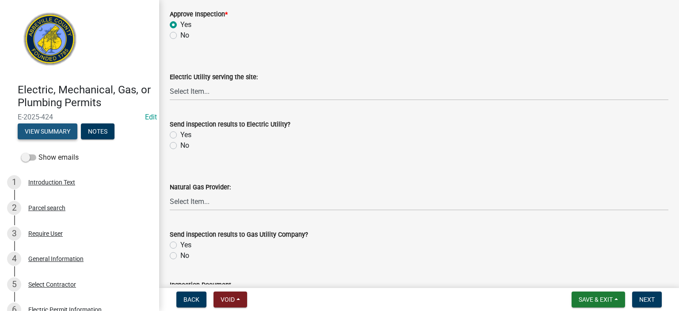
click at [53, 130] on button "View Summary" at bounding box center [48, 131] width 60 height 16
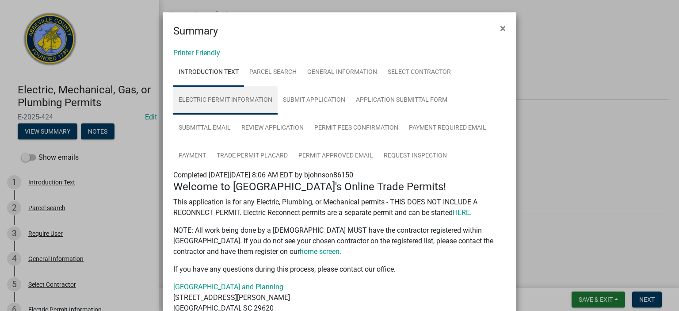
click at [228, 100] on link "Electric Permit Information" at bounding box center [225, 100] width 104 height 28
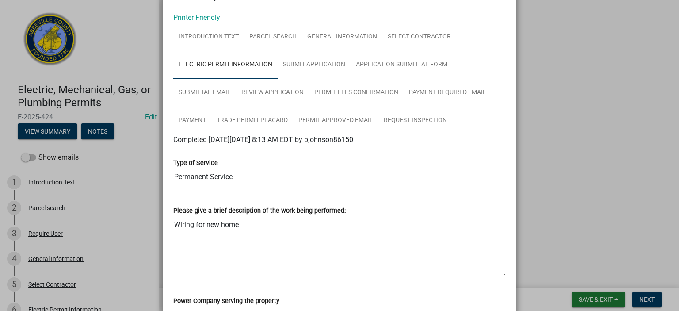
scroll to position [0, 0]
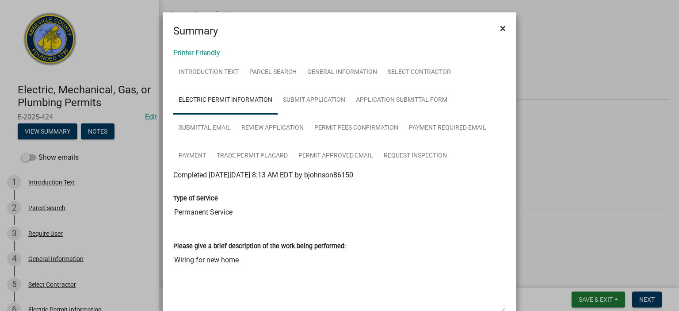
click at [500, 24] on span "×" at bounding box center [503, 28] width 6 height 12
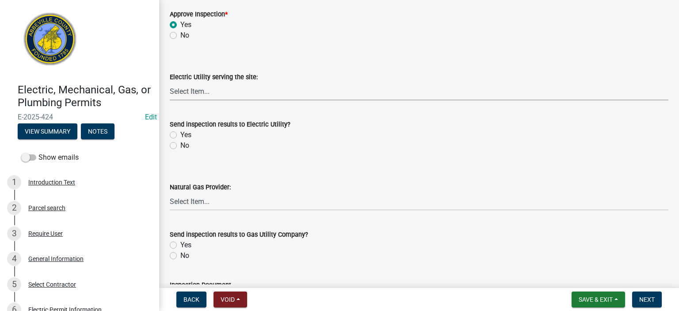
click at [251, 89] on select "Select Item... Little River Electric Co-Op Laurens Electric Co-Op Duke Energy D…" at bounding box center [419, 91] width 498 height 18
click at [170, 82] on select "Select Item... Little River Electric Co-Op Laurens Electric Co-Op Duke Energy D…" at bounding box center [419, 91] width 498 height 18
select select "bd80ec07-8d03-48b2-b776-9846ceba1ce7"
click at [180, 134] on label "Yes" at bounding box center [185, 134] width 11 height 11
click at [180, 134] on input "Yes" at bounding box center [183, 132] width 6 height 6
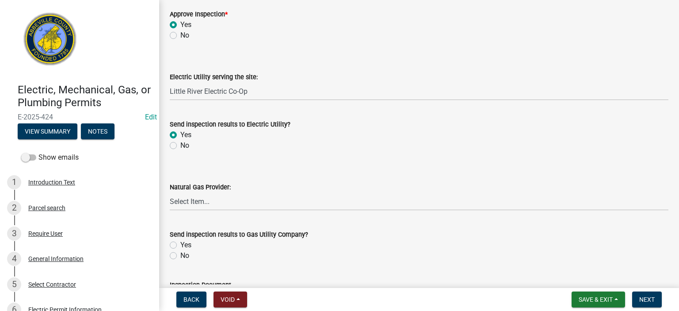
radio input "true"
click at [180, 257] on label "No" at bounding box center [184, 255] width 9 height 11
click at [180, 256] on input "No" at bounding box center [183, 253] width 6 height 6
radio input "true"
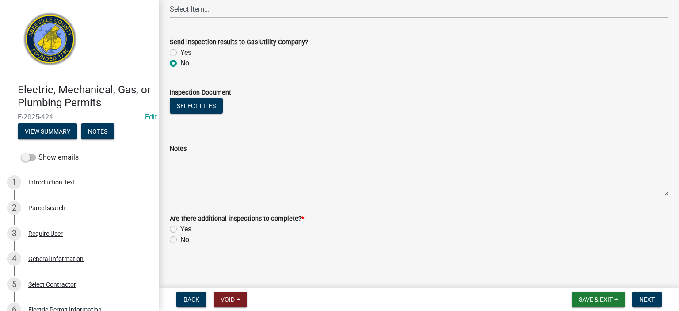
scroll to position [601, 0]
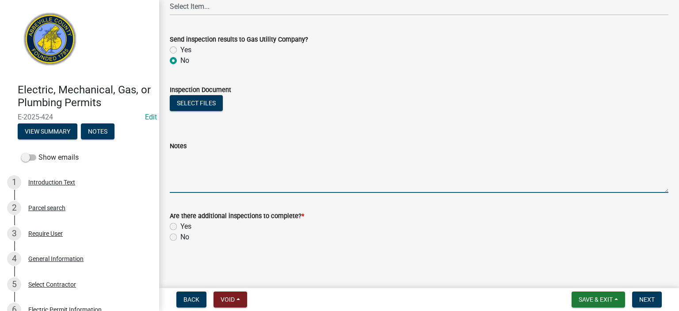
click at [235, 178] on textarea "Notes" at bounding box center [419, 172] width 498 height 42
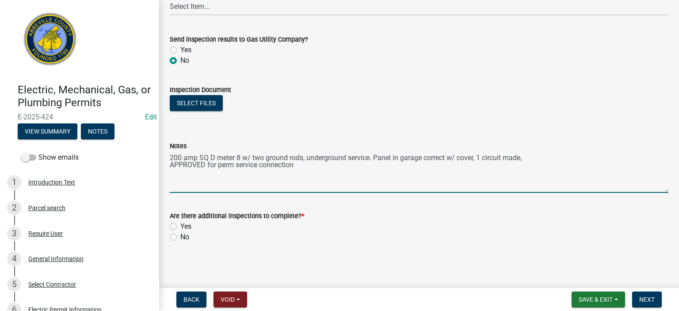
type textarea "200 amp SQ D meter 8 w/ two ground rods, underground service. Panel in garage c…"
click at [180, 223] on label "Yes" at bounding box center [185, 226] width 11 height 11
click at [180, 223] on input "Yes" at bounding box center [183, 224] width 6 height 6
radio input "true"
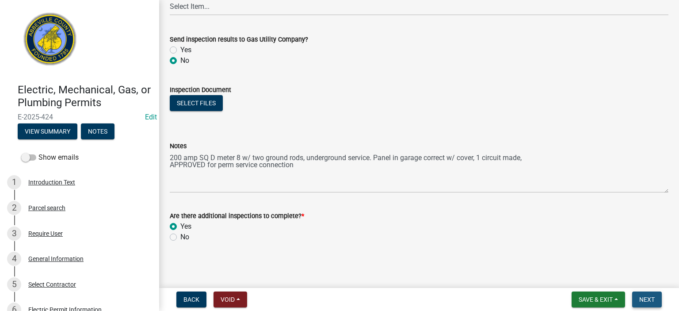
click at [649, 300] on span "Next" at bounding box center [646, 299] width 15 height 7
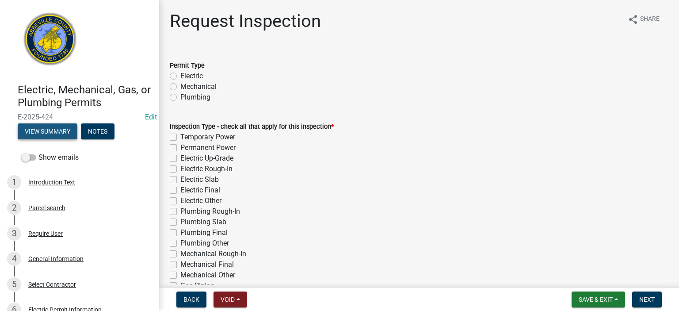
click at [61, 129] on button "View Summary" at bounding box center [48, 131] width 60 height 16
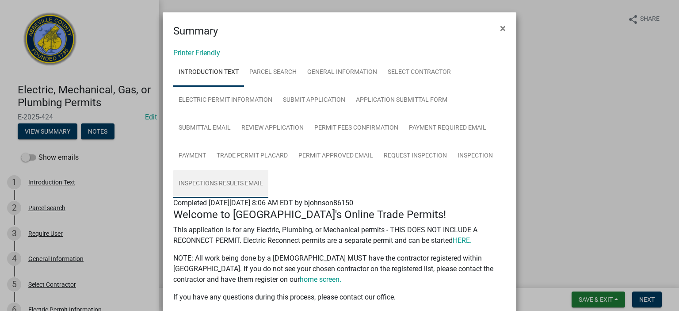
click at [224, 180] on link "Inspections Results Email" at bounding box center [220, 184] width 95 height 28
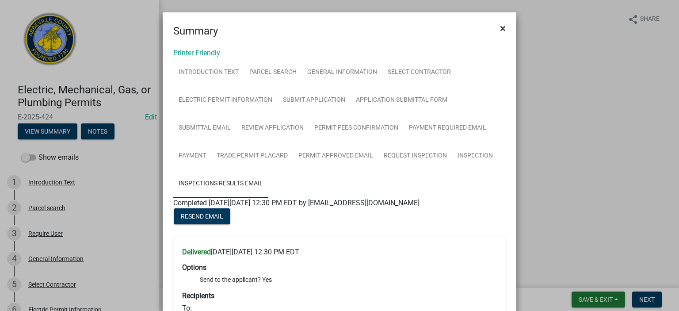
click at [500, 27] on span "×" at bounding box center [503, 28] width 6 height 12
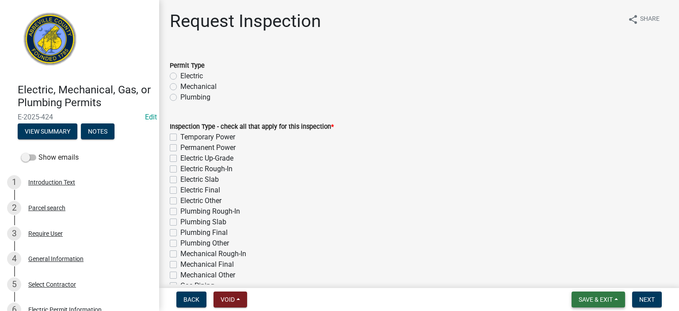
click at [588, 302] on span "Save & Exit" at bounding box center [595, 299] width 34 height 7
click at [589, 278] on button "Save & Exit" at bounding box center [589, 275] width 71 height 21
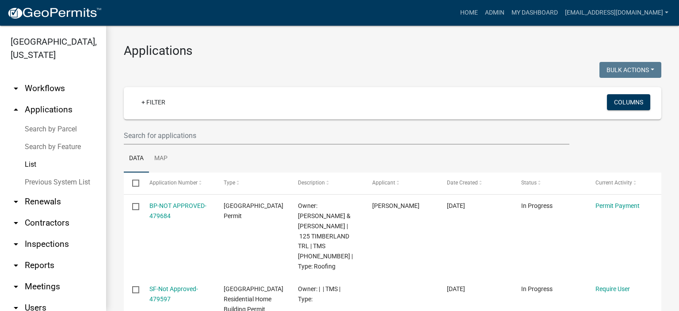
click at [34, 165] on link "List" at bounding box center [53, 164] width 106 height 18
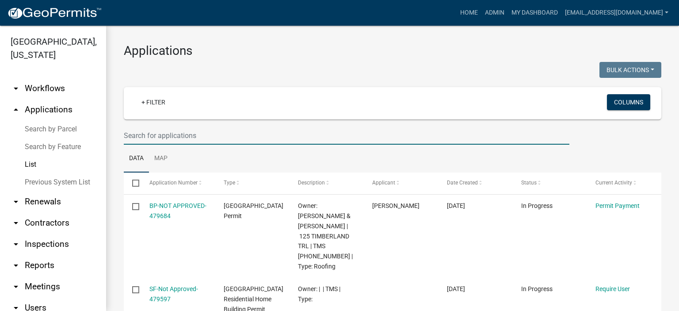
click at [212, 133] on input "text" at bounding box center [346, 135] width 445 height 18
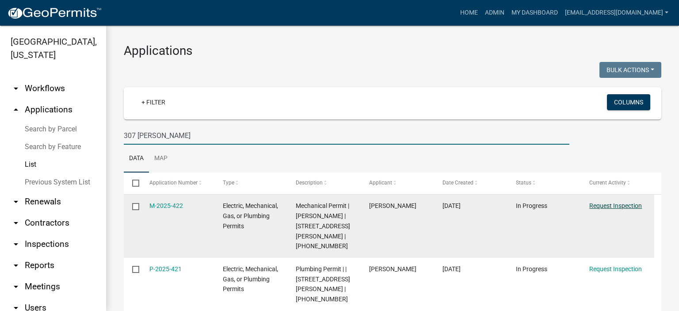
type input "307 [PERSON_NAME]"
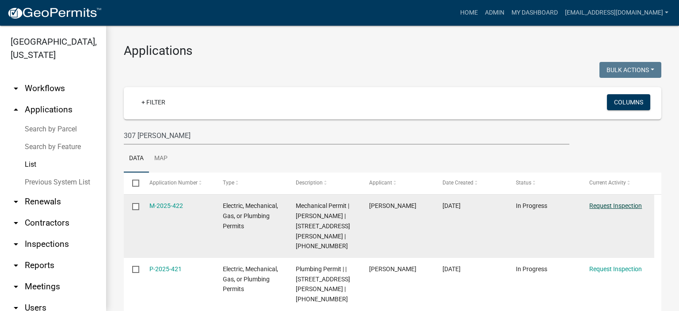
click at [611, 206] on link "Request Inspection" at bounding box center [615, 205] width 53 height 7
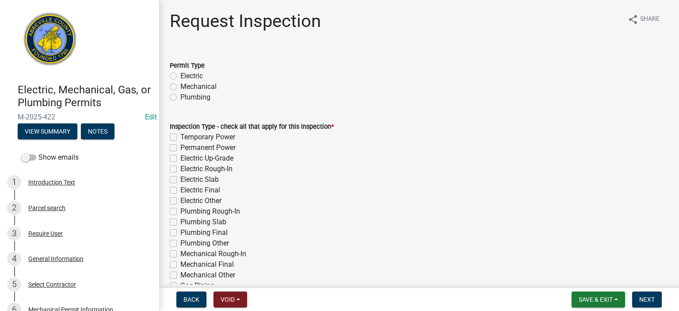
click at [180, 87] on label "Mechanical" at bounding box center [198, 86] width 36 height 11
click at [180, 87] on input "Mechanical" at bounding box center [183, 84] width 6 height 6
radio input "true"
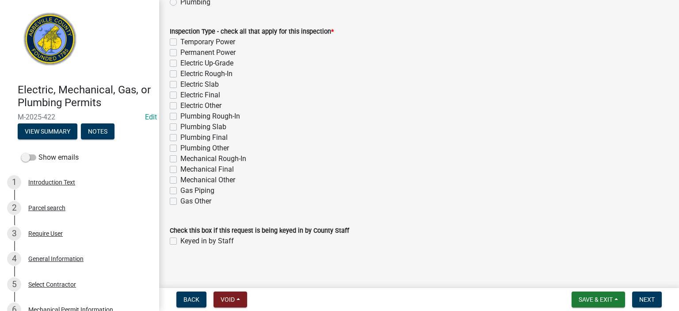
scroll to position [99, 0]
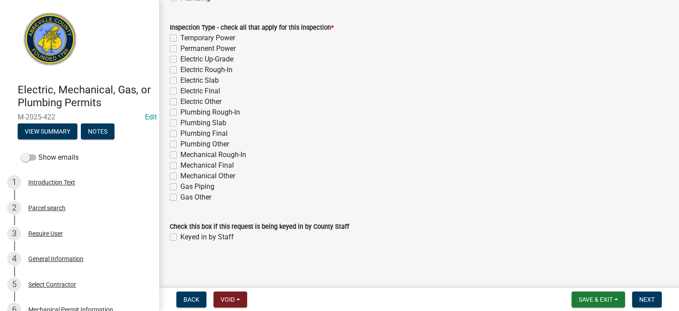
click at [180, 186] on label "Gas Piping" at bounding box center [197, 186] width 34 height 11
click at [180, 186] on input "Gas Piping" at bounding box center [183, 184] width 6 height 6
checkbox input "true"
checkbox input "false"
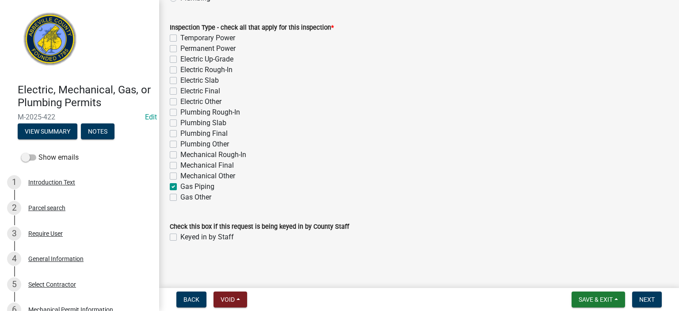
checkbox input "false"
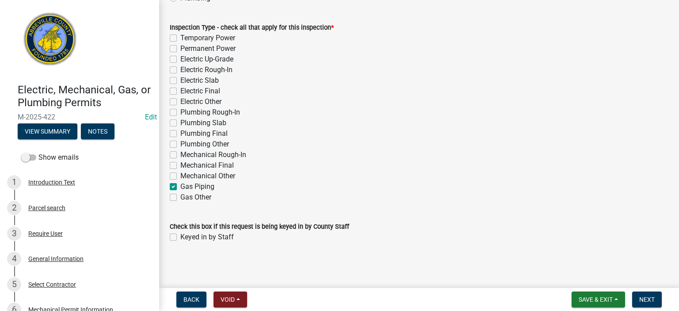
checkbox input "false"
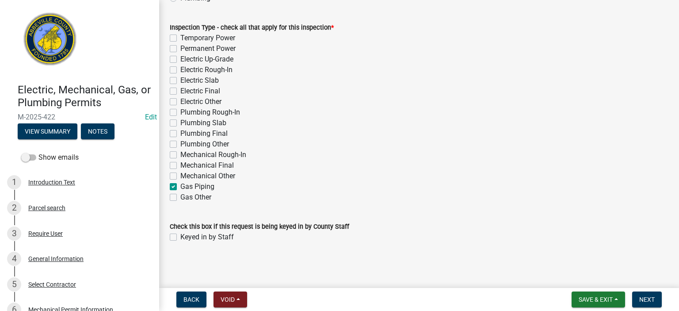
checkbox input "false"
checkbox input "true"
checkbox input "false"
click at [180, 236] on label "Keyed in by Staff" at bounding box center [206, 236] width 53 height 11
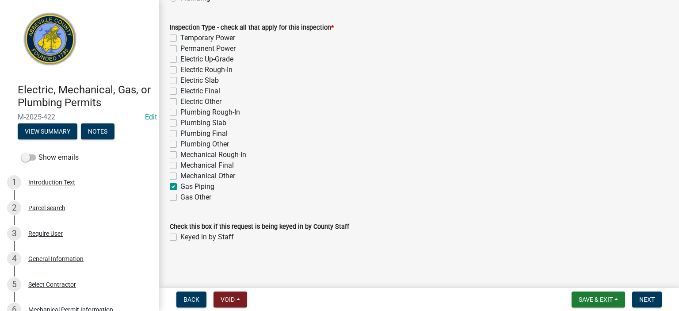
click at [180, 236] on input "Keyed in by Staff" at bounding box center [183, 234] width 6 height 6
checkbox input "true"
click at [645, 298] on span "Next" at bounding box center [646, 299] width 15 height 7
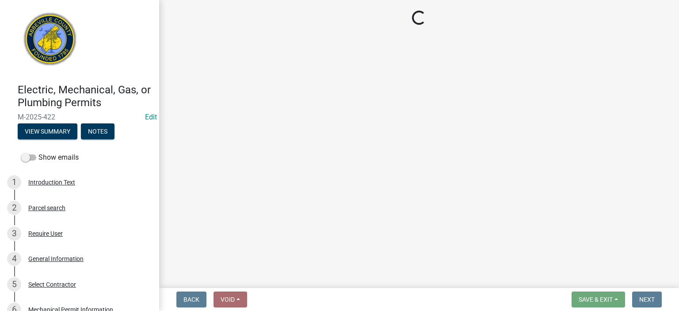
select select "896ec84b-7942-43b9-a78d-4f1554b7930c"
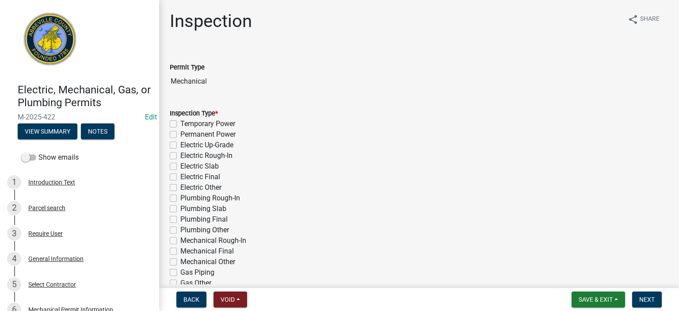
click at [180, 273] on label "Gas Piping" at bounding box center [197, 272] width 34 height 11
click at [180, 273] on input "Gas Piping" at bounding box center [183, 270] width 6 height 6
checkbox input "true"
checkbox input "false"
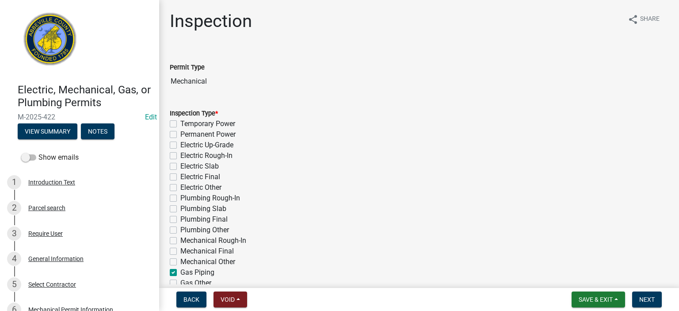
checkbox input "false"
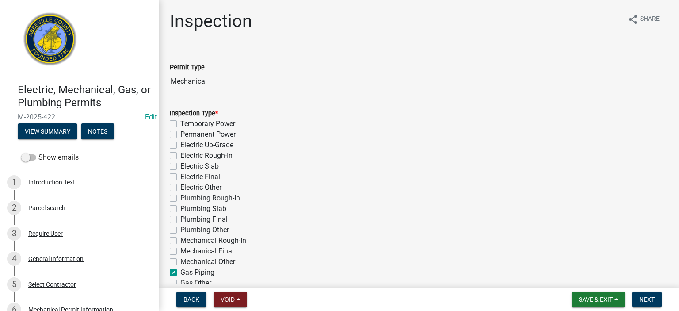
checkbox input "false"
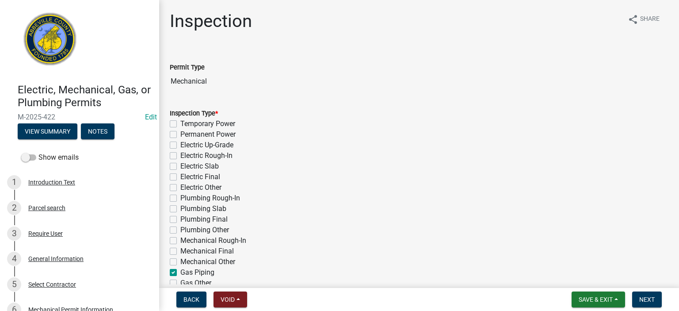
checkbox input "false"
checkbox input "true"
checkbox input "false"
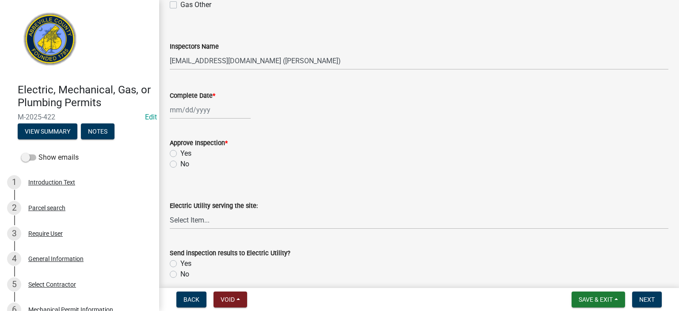
scroll to position [283, 0]
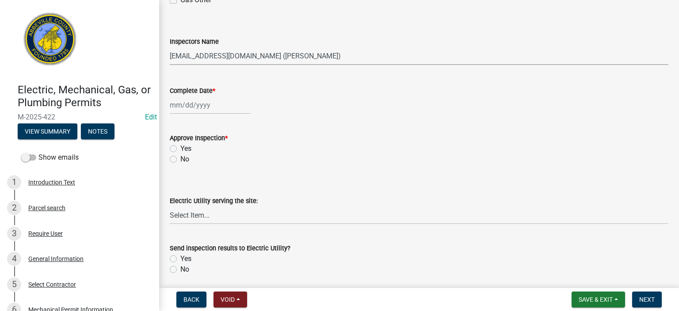
click at [336, 54] on select "Select Item... [EMAIL_ADDRESS][DOMAIN_NAME] ([PERSON_NAME]) [EMAIL_ADDRESS][DOM…" at bounding box center [419, 56] width 498 height 18
select select "56be3ac8-4e2d-49a7-9260-658958e29c03"
click at [170, 47] on select "Select Item... [EMAIL_ADDRESS][DOMAIN_NAME] ([PERSON_NAME]) [EMAIL_ADDRESS][DOM…" at bounding box center [419, 56] width 498 height 18
select select "9"
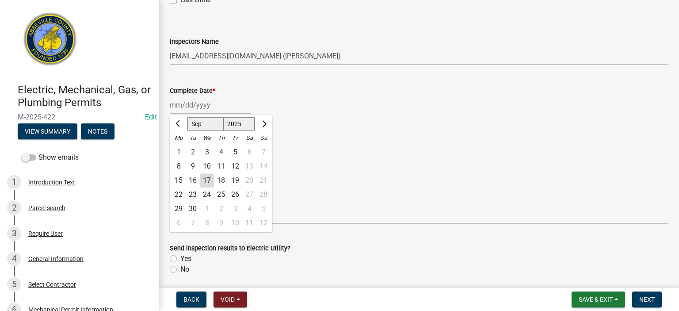
click at [227, 106] on div "[PERSON_NAME] Feb Mar Apr [PERSON_NAME][DATE] Oct Nov [DATE] 1526 1527 1528 152…" at bounding box center [210, 105] width 81 height 18
click at [203, 178] on div "17" at bounding box center [207, 180] width 14 height 14
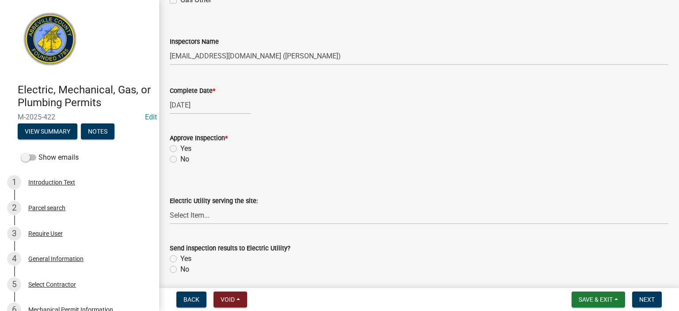
click at [180, 161] on label "No" at bounding box center [184, 159] width 9 height 11
click at [180, 159] on input "No" at bounding box center [183, 157] width 6 height 6
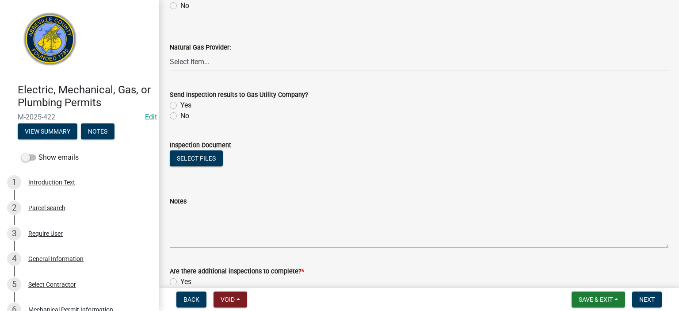
scroll to position [548, 0]
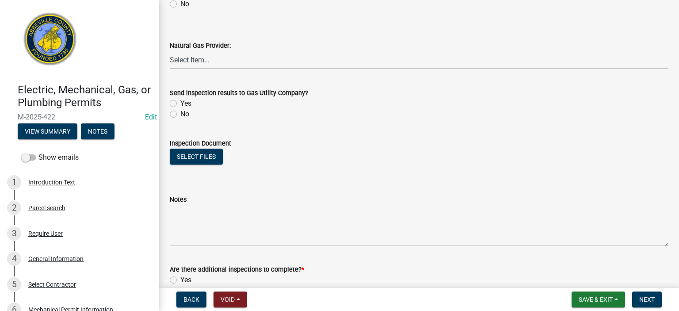
drag, startPoint x: 174, startPoint y: 5, endPoint x: 173, endPoint y: 9, distance: 4.5
click at [180, 5] on label "No" at bounding box center [184, 4] width 9 height 11
click at [180, 4] on input "No" at bounding box center [183, 2] width 6 height 6
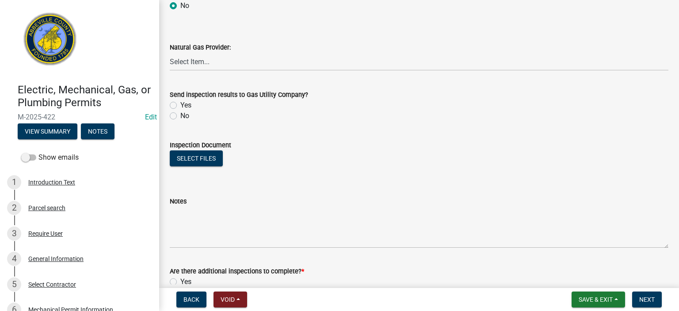
click at [169, 113] on div "Send inspection results to Gas Utility Company? Yes No" at bounding box center [419, 100] width 512 height 42
click at [180, 114] on label "No" at bounding box center [184, 115] width 9 height 11
click at [180, 114] on input "No" at bounding box center [183, 113] width 6 height 6
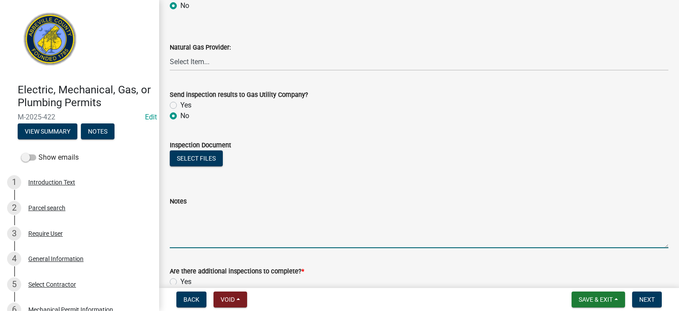
click at [193, 213] on textarea "Notes" at bounding box center [419, 227] width 498 height 42
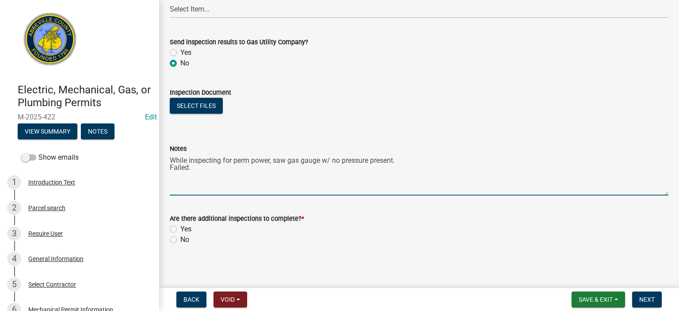
scroll to position [601, 0]
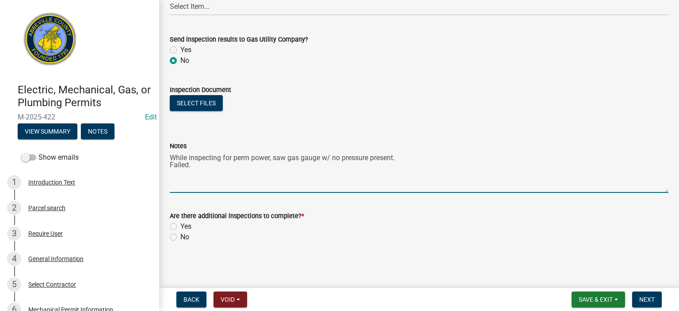
click at [180, 224] on label "Yes" at bounding box center [185, 226] width 11 height 11
click at [180, 224] on input "Yes" at bounding box center [183, 224] width 6 height 6
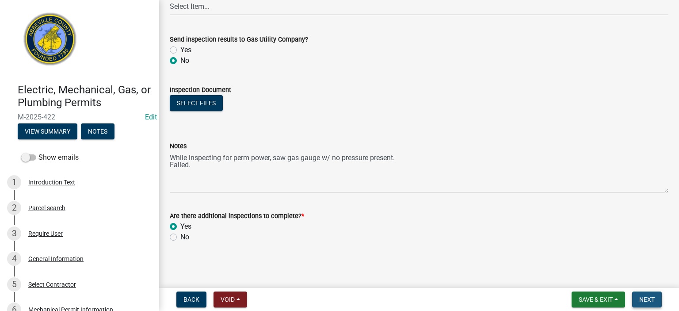
click at [648, 298] on span "Next" at bounding box center [646, 299] width 15 height 7
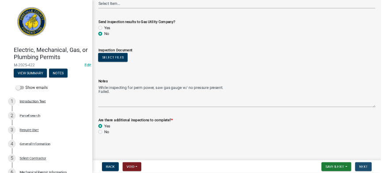
scroll to position [0, 0]
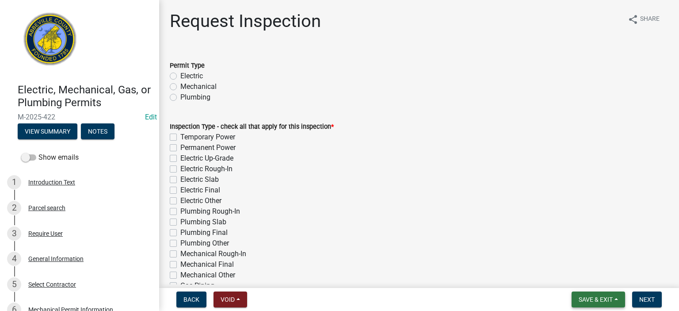
click at [597, 298] on span "Save & Exit" at bounding box center [595, 299] width 34 height 7
click at [590, 275] on button "Save & Exit" at bounding box center [589, 275] width 71 height 21
